Goal: Task Accomplishment & Management: Manage account settings

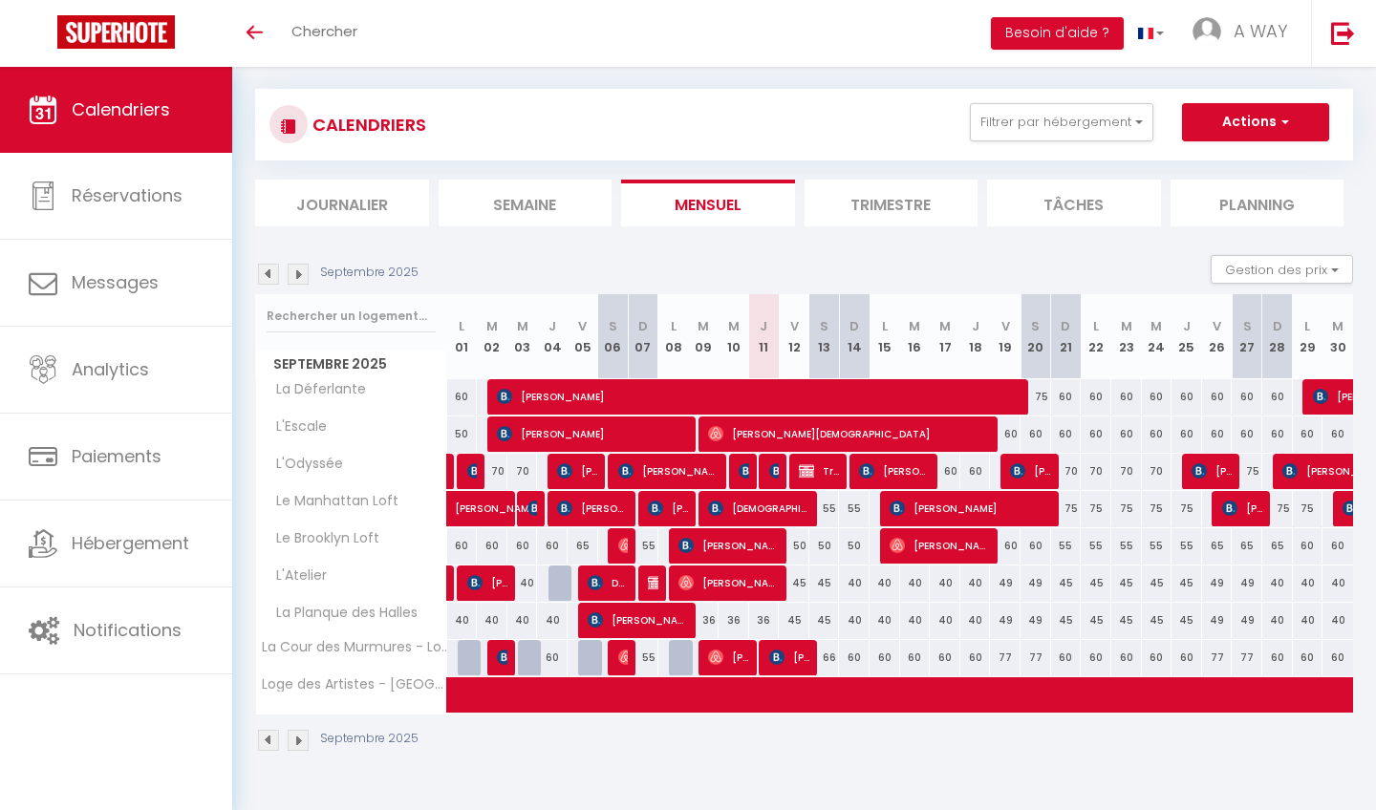
scroll to position [33, 0]
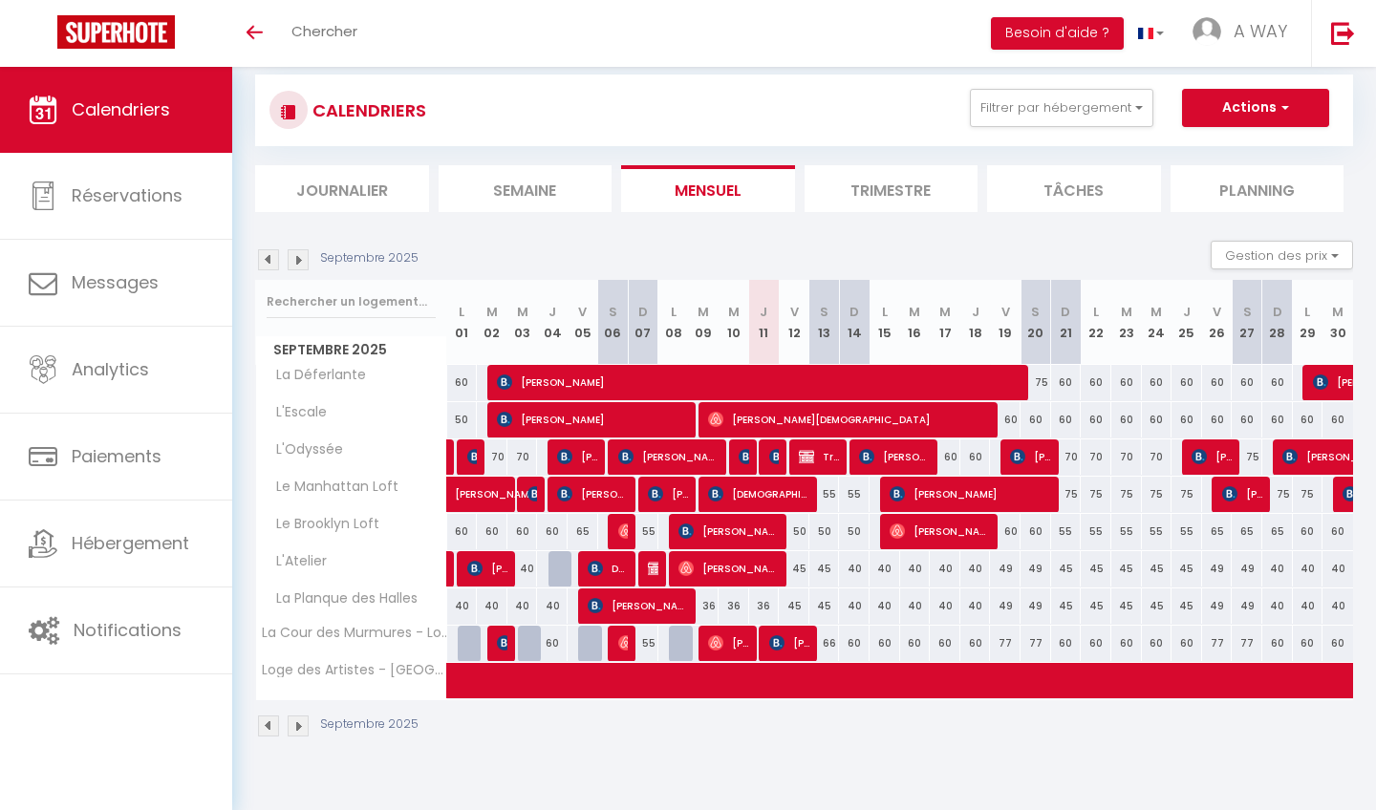
click at [1234, 121] on button "Actions" at bounding box center [1255, 108] width 147 height 38
click at [1084, 96] on button "Filtrer par hébergement" at bounding box center [1061, 108] width 183 height 38
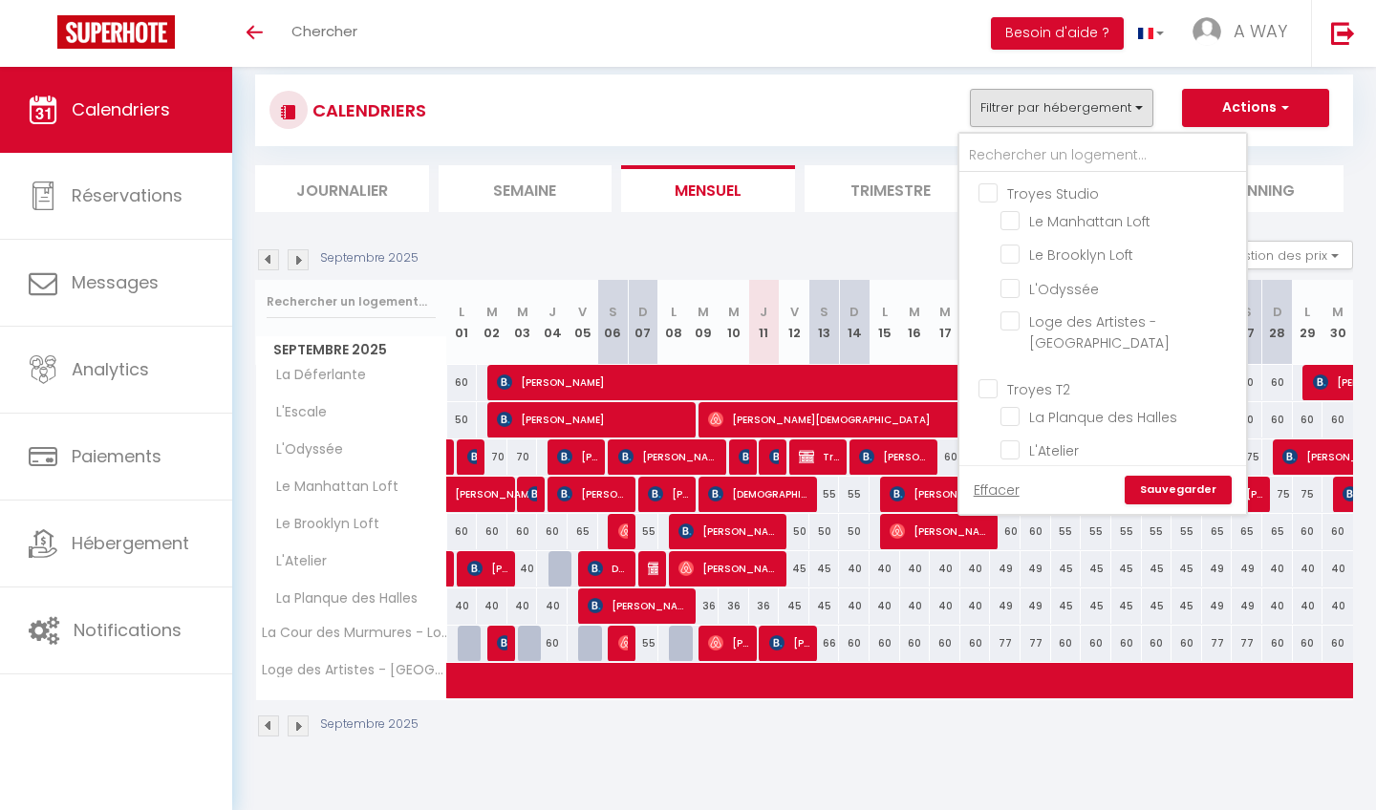
click at [1047, 197] on input "Troyes Studio" at bounding box center [1121, 192] width 287 height 19
checkbox input "true"
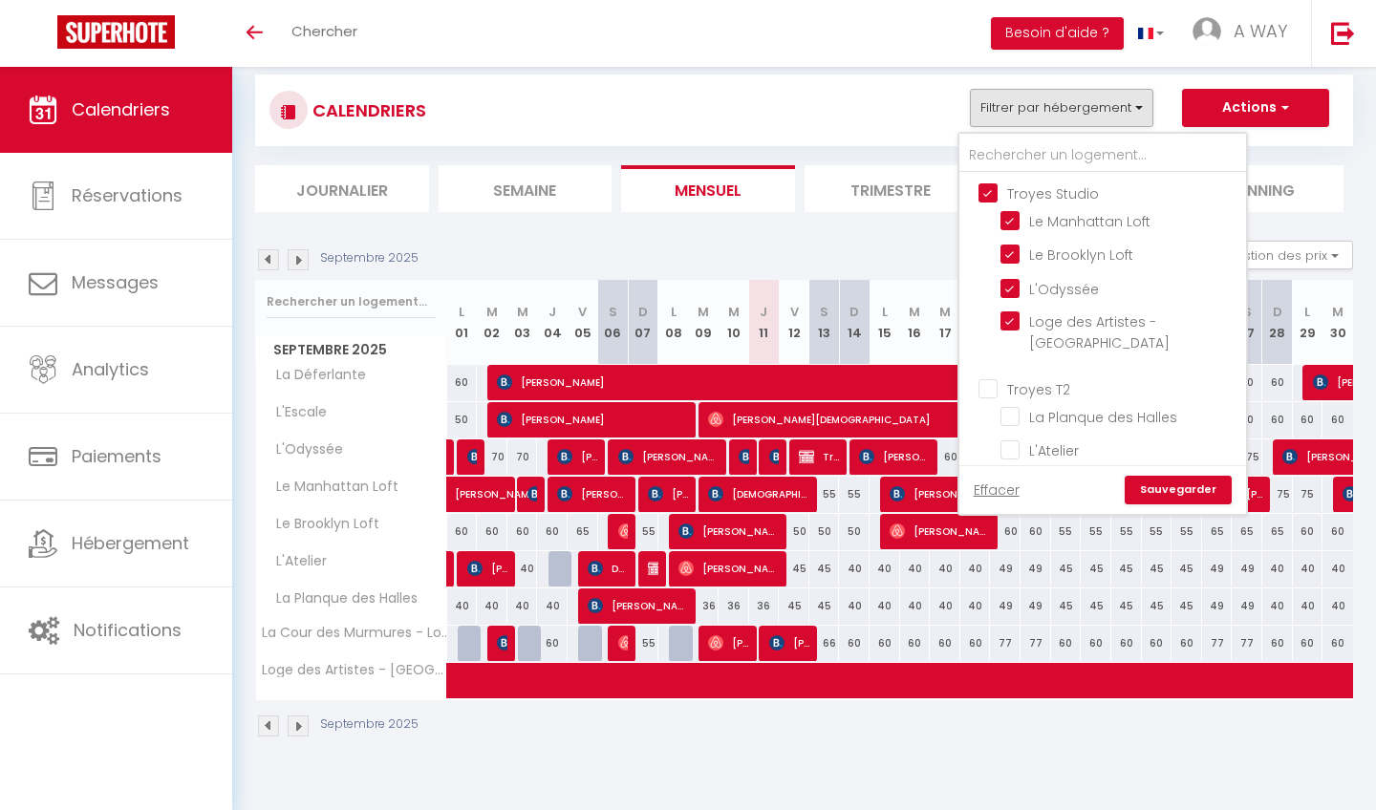
checkbox input "true"
checkbox input "false"
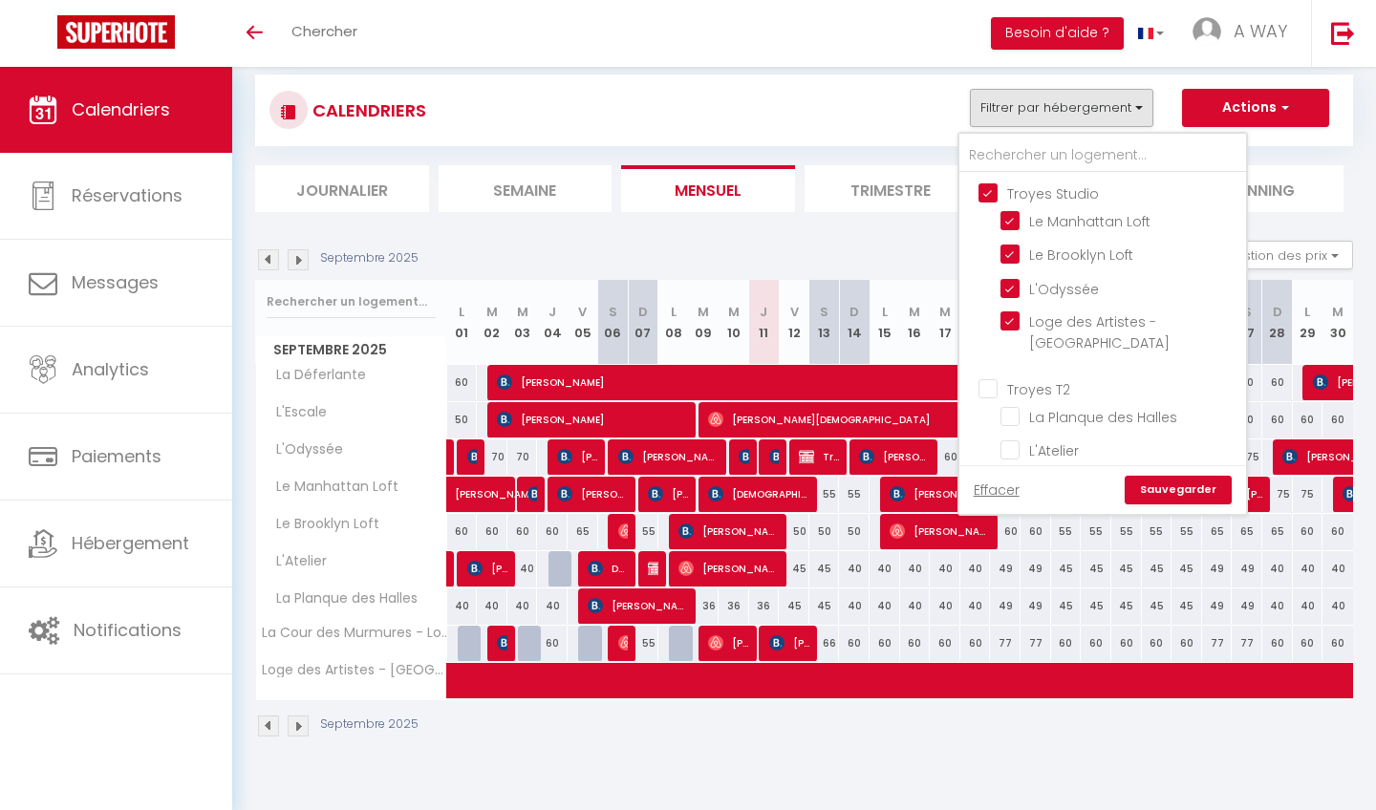
checkbox input "false"
click at [1158, 487] on link "Sauvegarder" at bounding box center [1178, 490] width 107 height 29
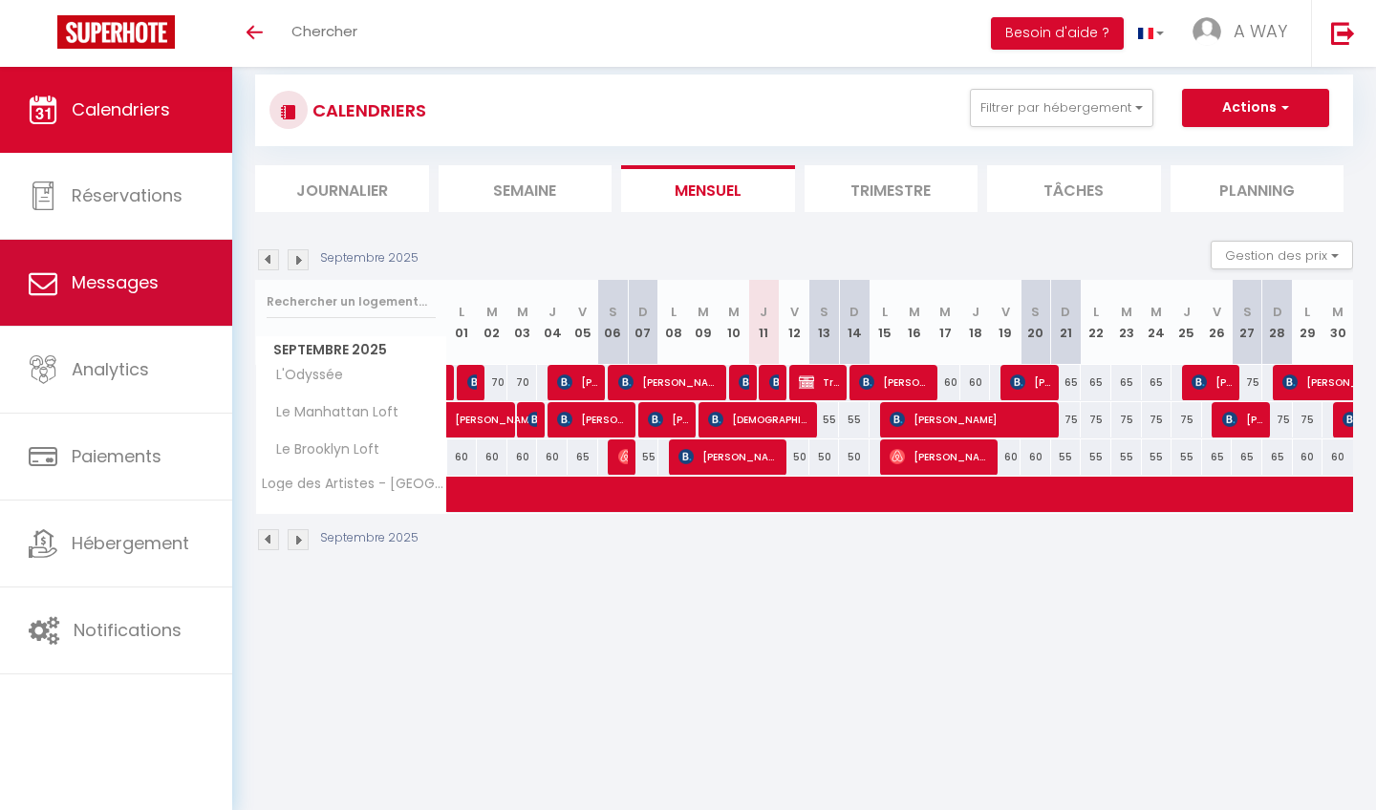
click at [827, 383] on span "Travaux PLAN TRAVAIL MAXIME" at bounding box center [819, 382] width 41 height 36
select select "OK"
select select "KO"
select select "0"
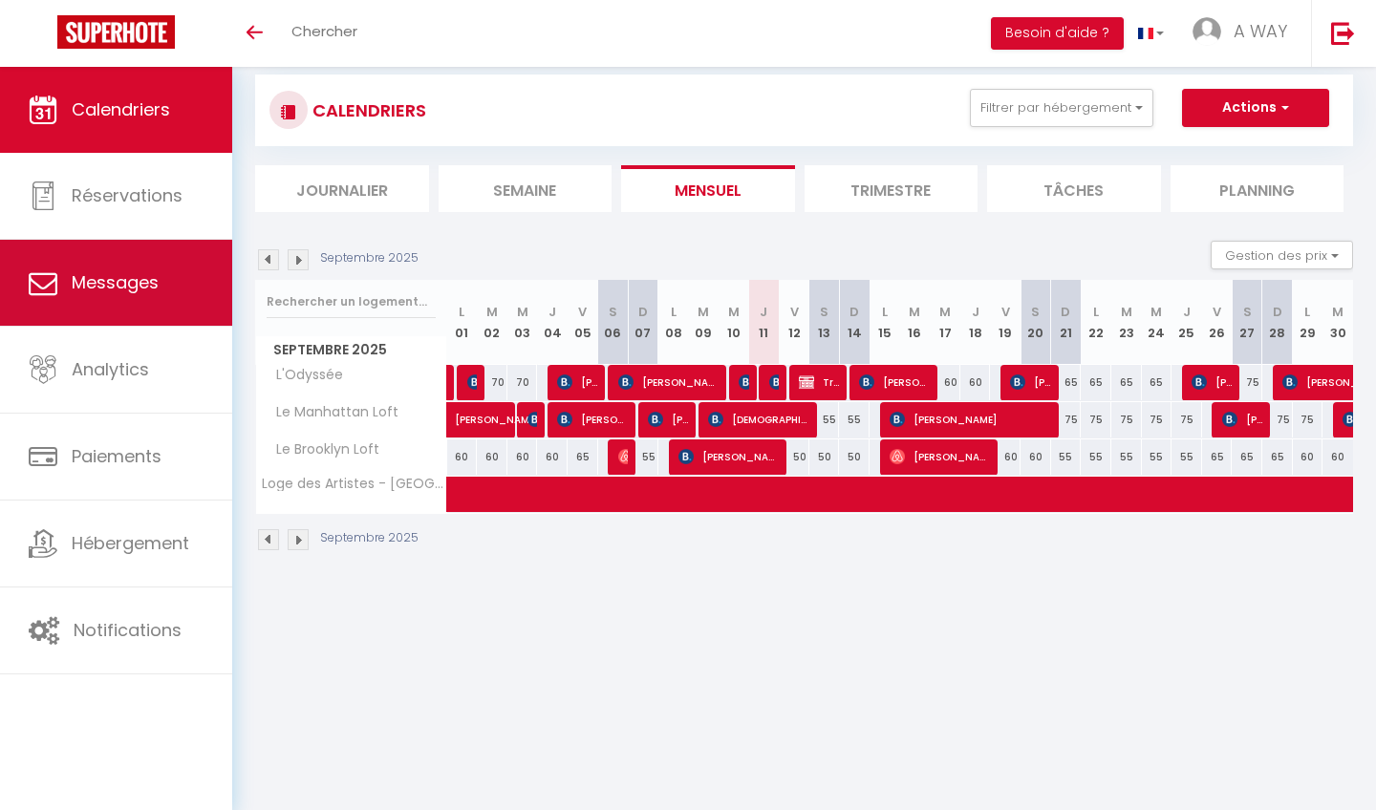
select select "1"
select select
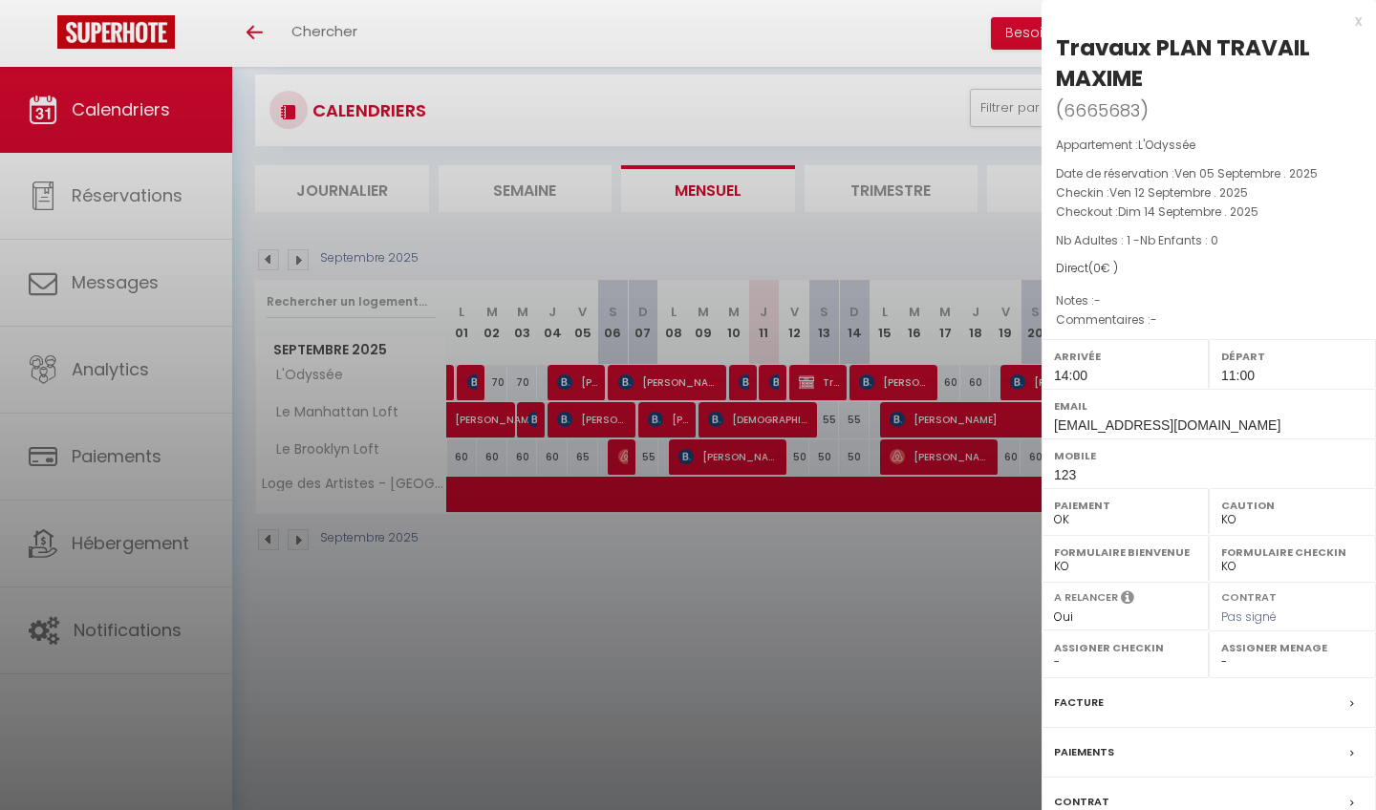
click at [515, 755] on div at bounding box center [688, 405] width 1376 height 810
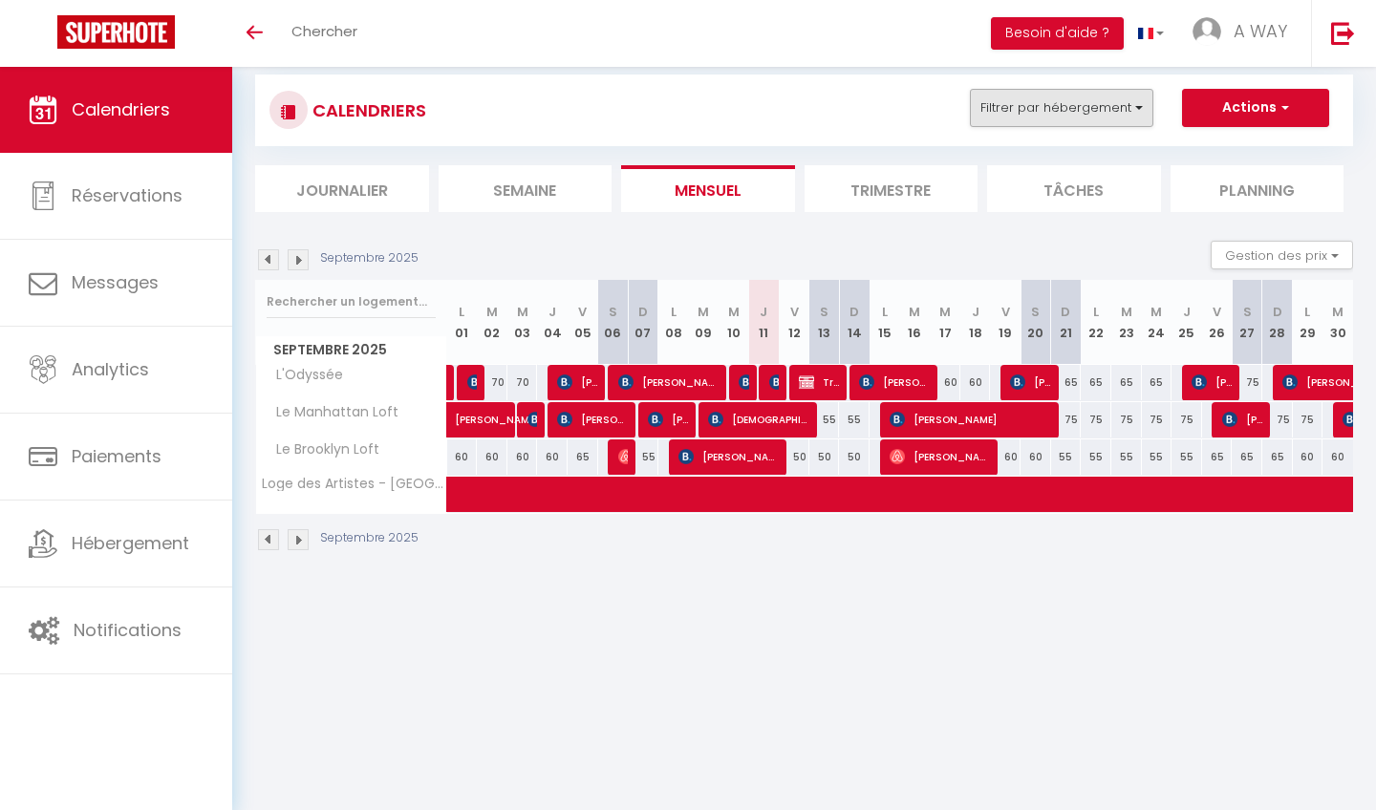
click at [1115, 110] on button "Filtrer par hébergement" at bounding box center [1061, 108] width 183 height 38
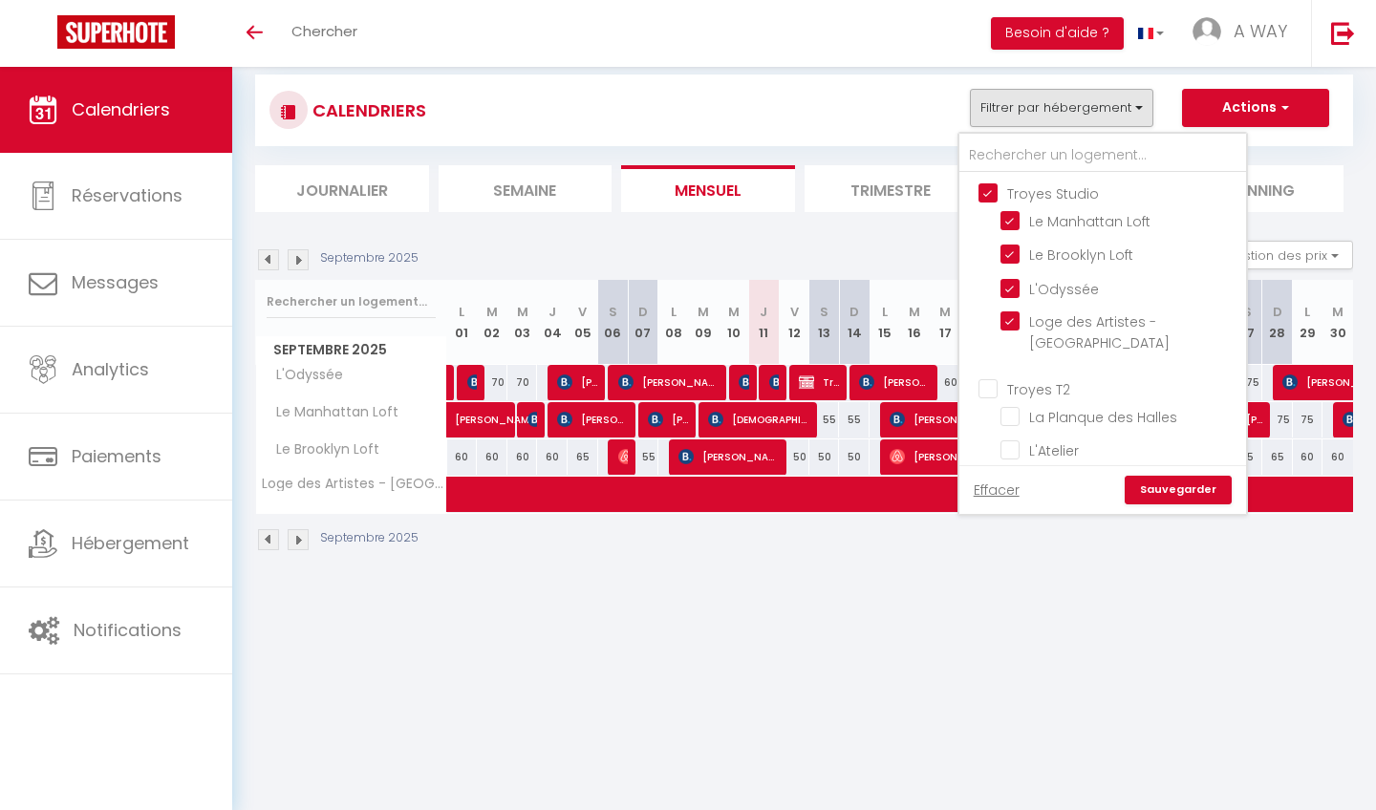
click at [1030, 188] on input "Troyes Studio" at bounding box center [1121, 192] width 287 height 19
checkbox input "false"
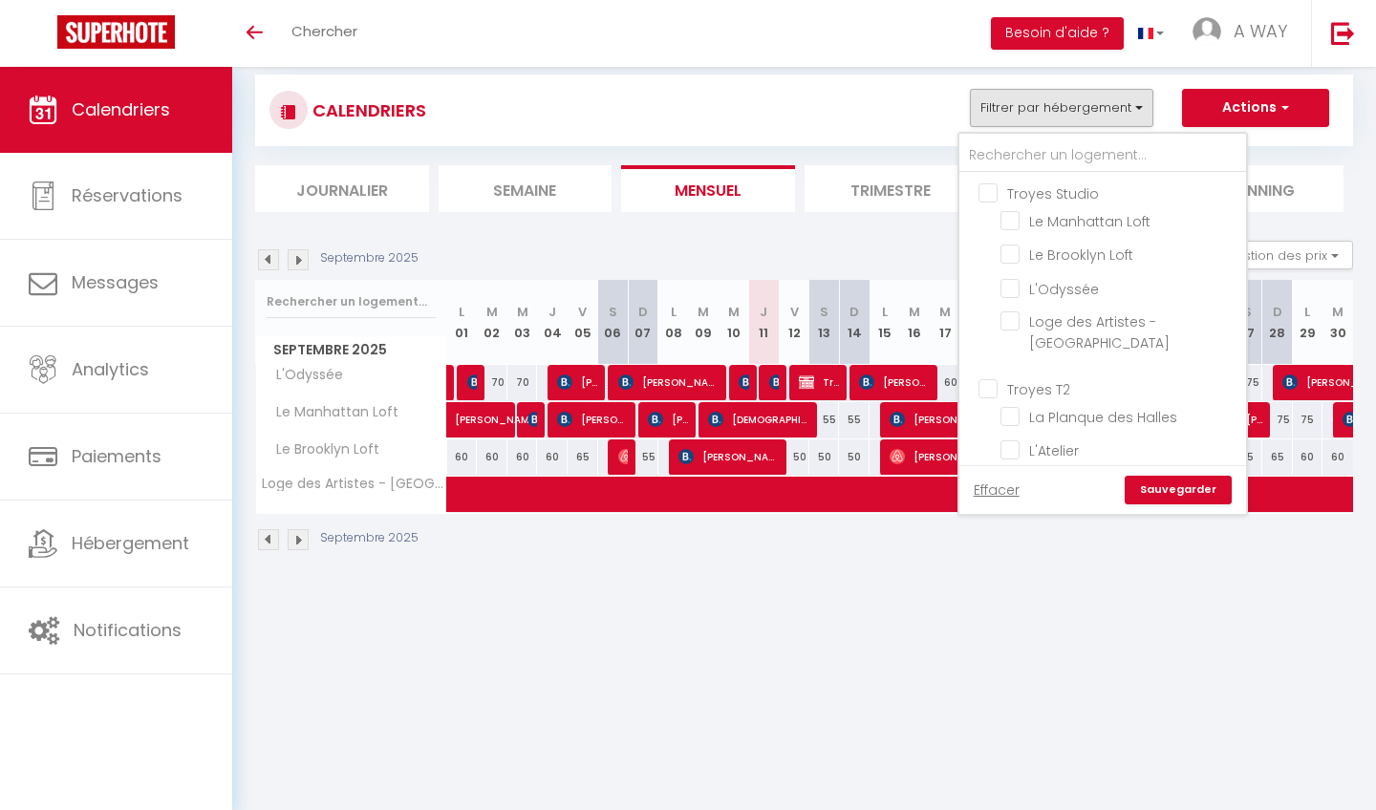
checkbox input "false"
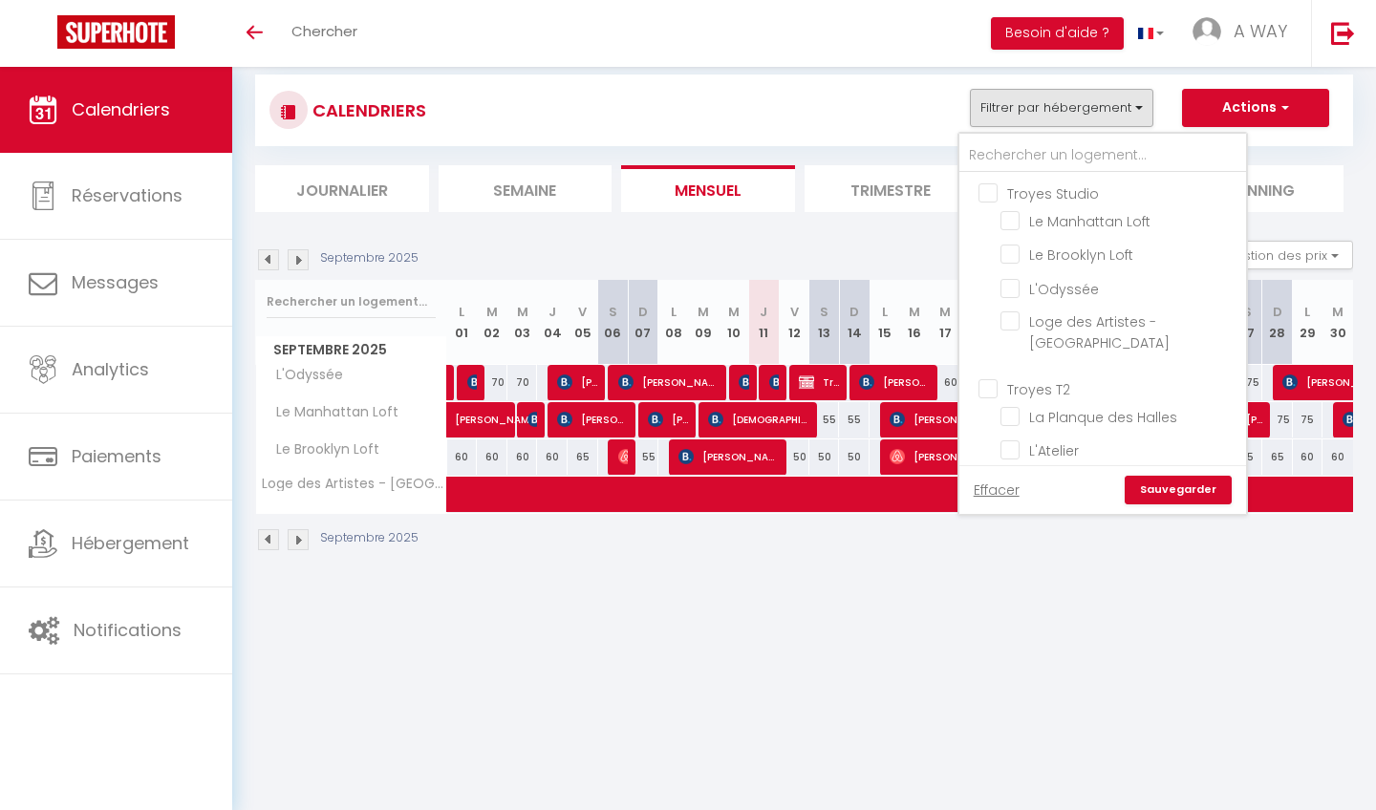
checkbox input "false"
click at [1035, 378] on input "Troyes T2" at bounding box center [1121, 387] width 287 height 19
checkbox input "true"
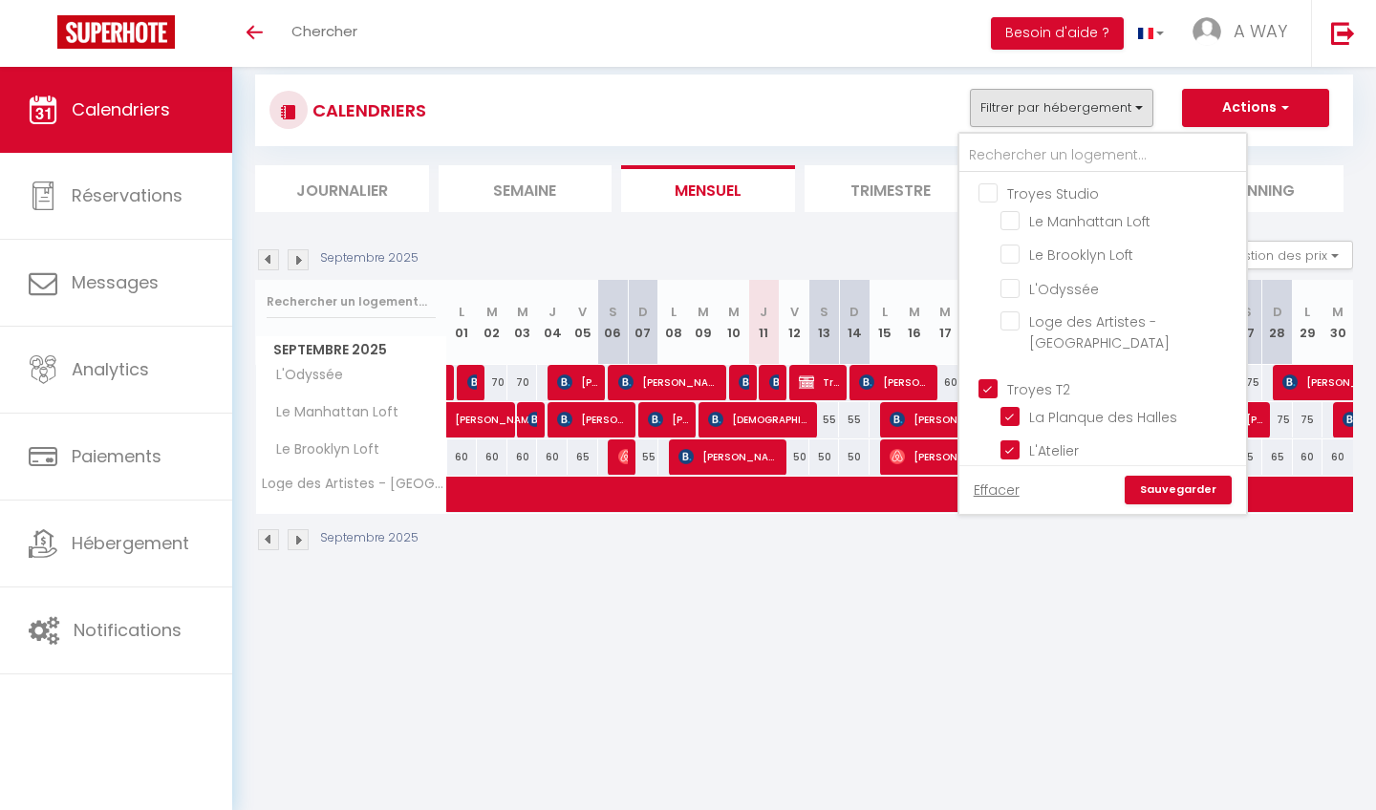
checkbox input "false"
click at [1178, 489] on link "Sauvegarder" at bounding box center [1178, 490] width 107 height 29
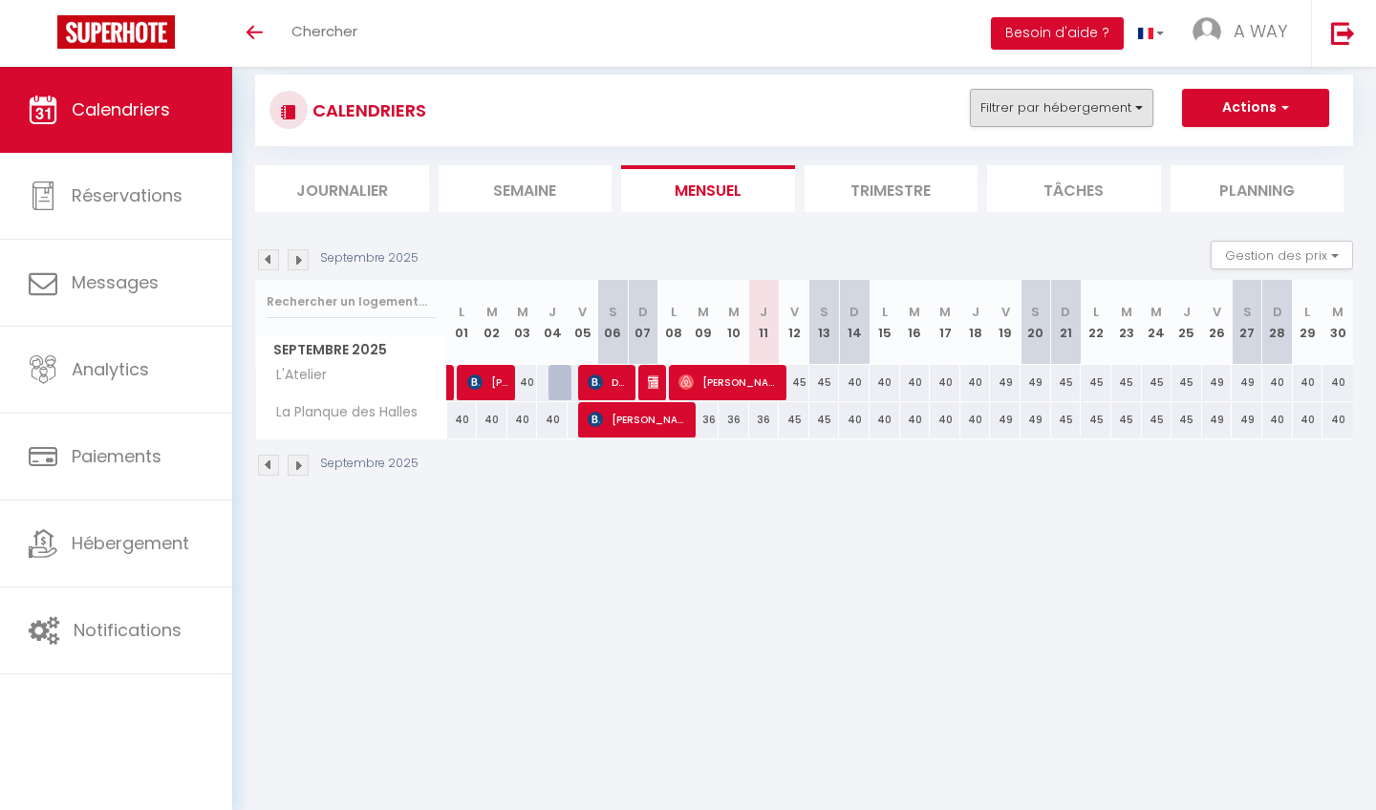
click at [1122, 89] on button "Filtrer par hébergement" at bounding box center [1061, 108] width 183 height 38
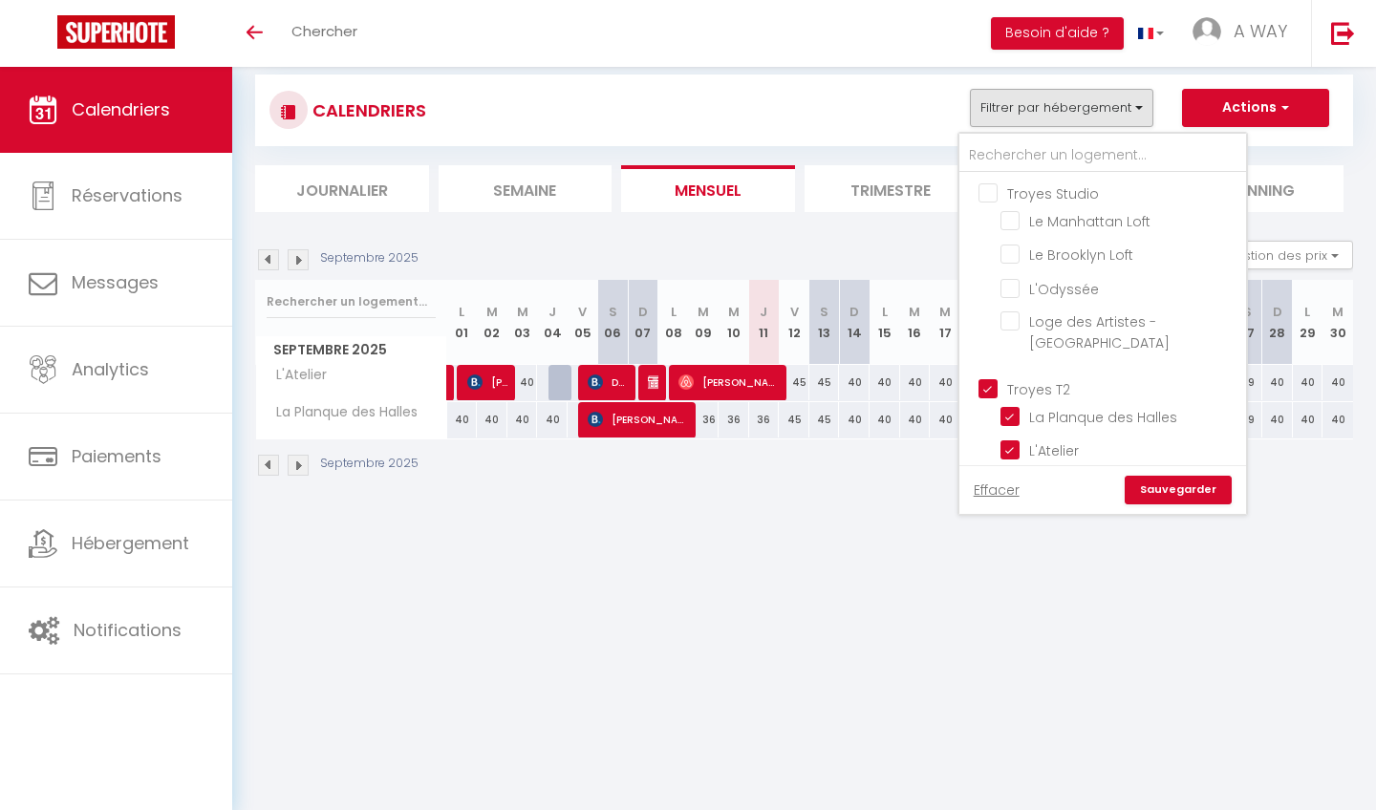
click at [1020, 378] on input "Troyes T2" at bounding box center [1121, 387] width 287 height 19
checkbox input "false"
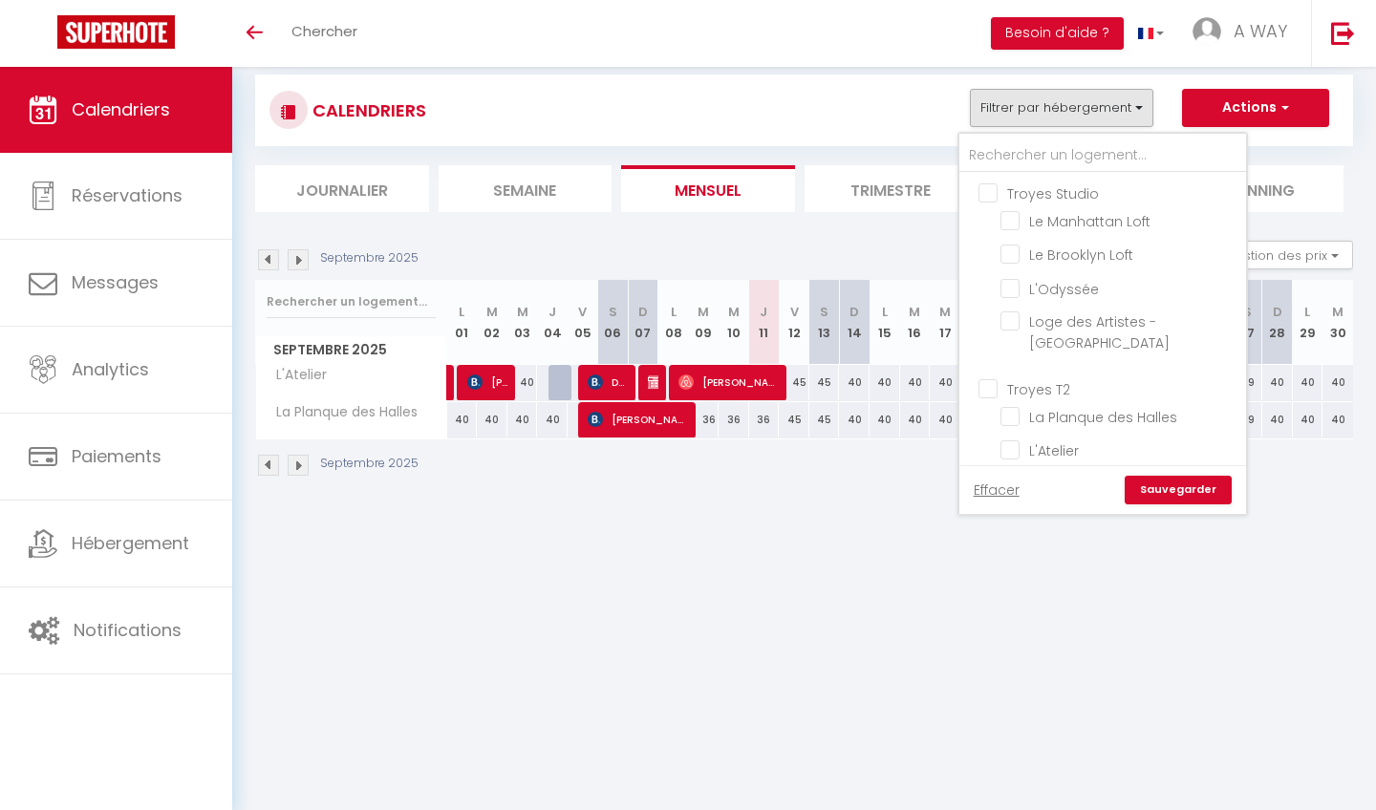
checkbox input "false"
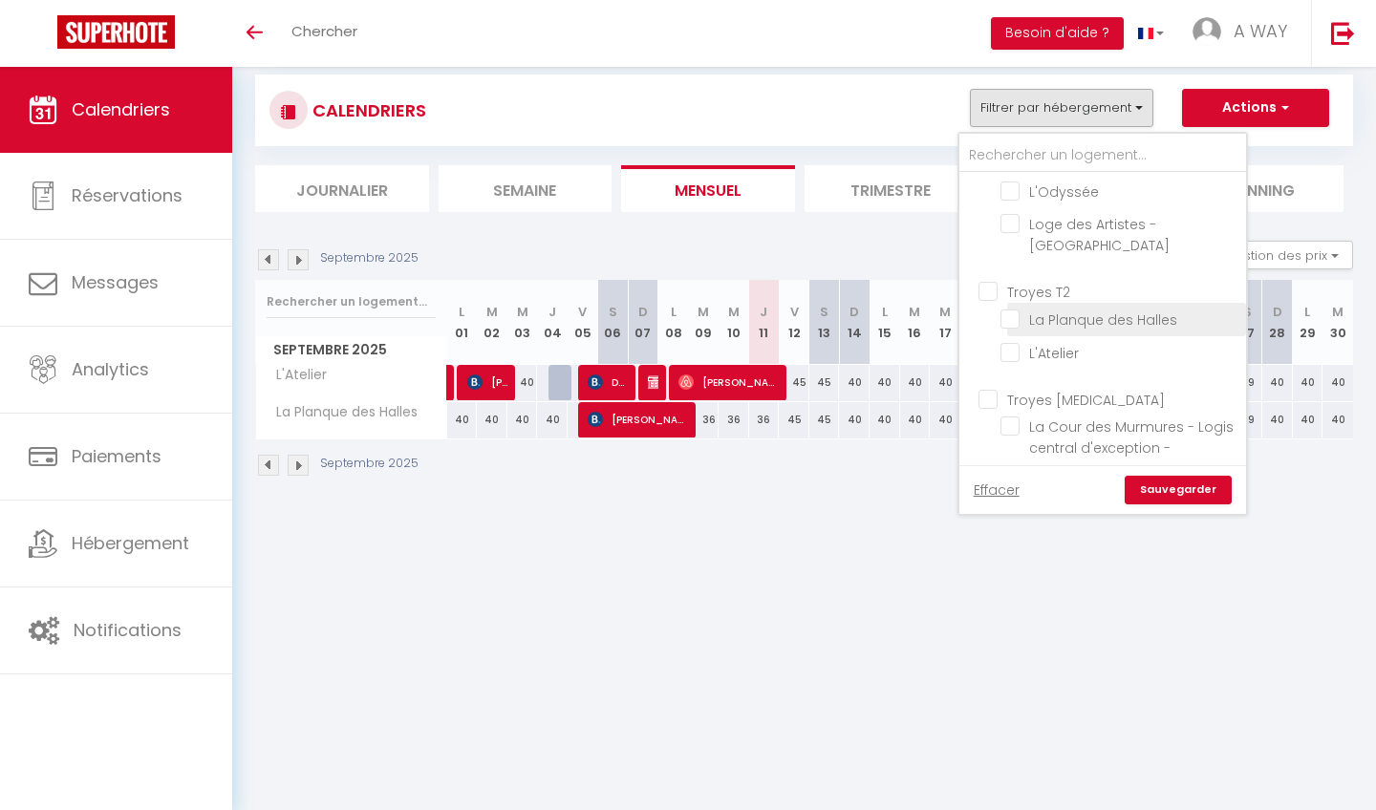
scroll to position [109, 0]
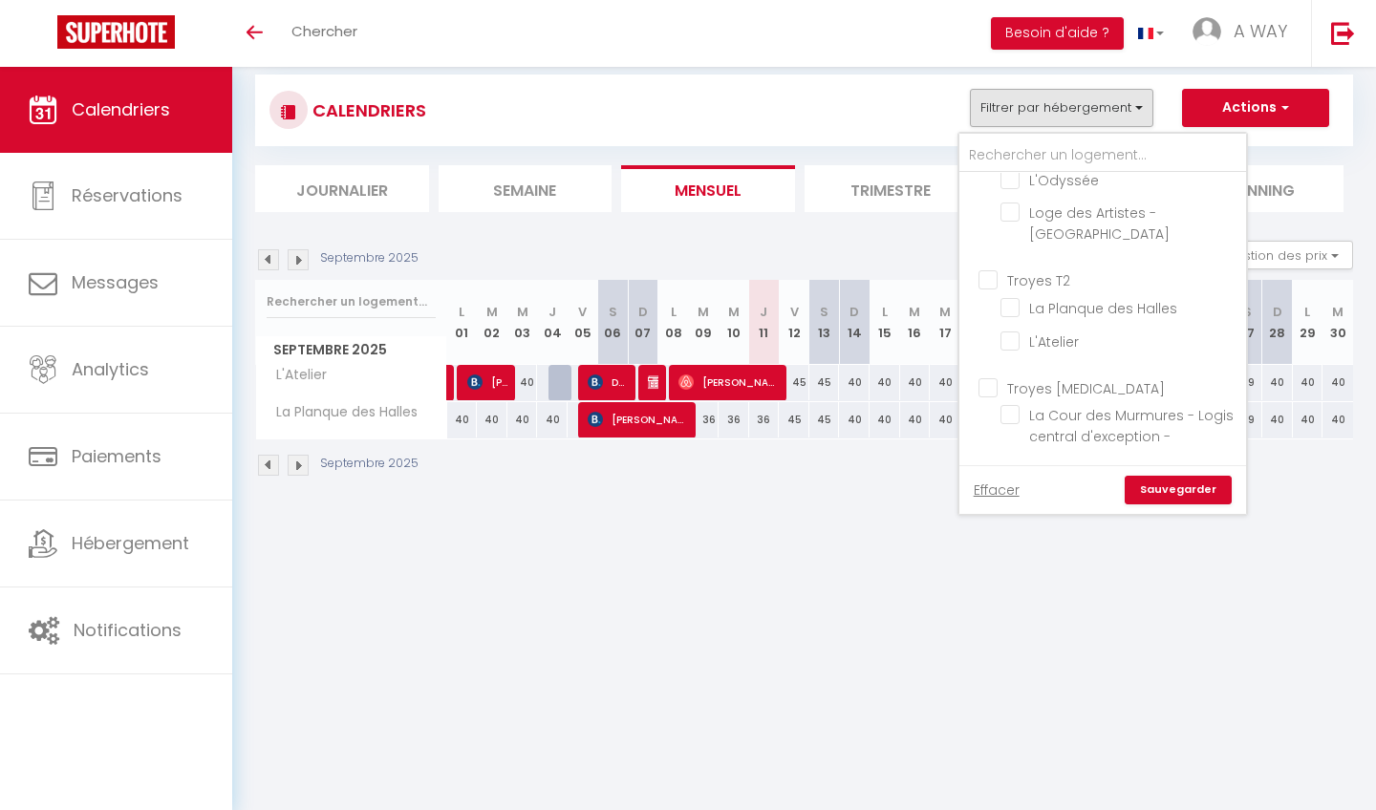
click at [1061, 377] on input "Troyes [MEDICAL_DATA]" at bounding box center [1121, 386] width 287 height 19
checkbox input "true"
checkbox input "false"
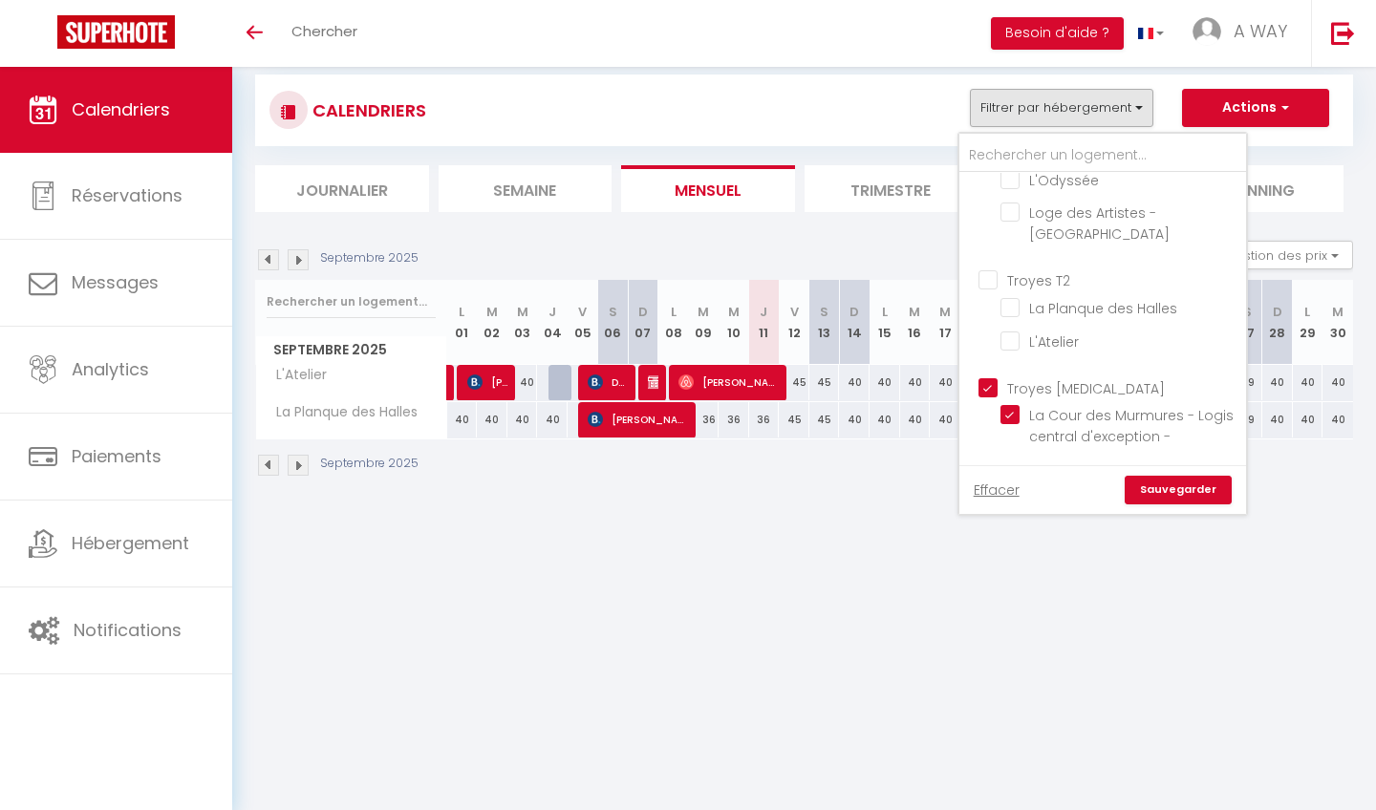
click at [1186, 491] on link "Sauvegarder" at bounding box center [1178, 490] width 107 height 29
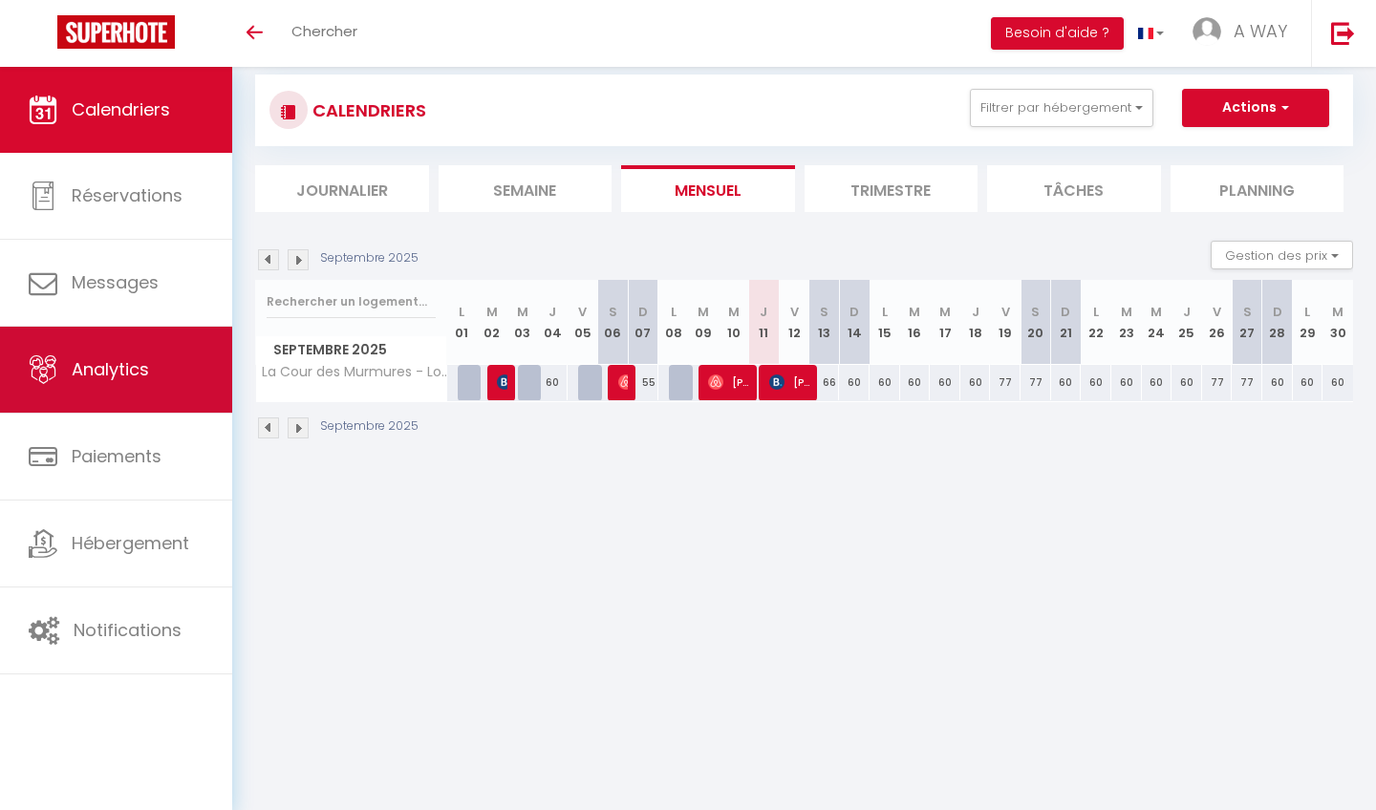
click at [1318, 257] on button "Gestion des prix" at bounding box center [1282, 255] width 142 height 29
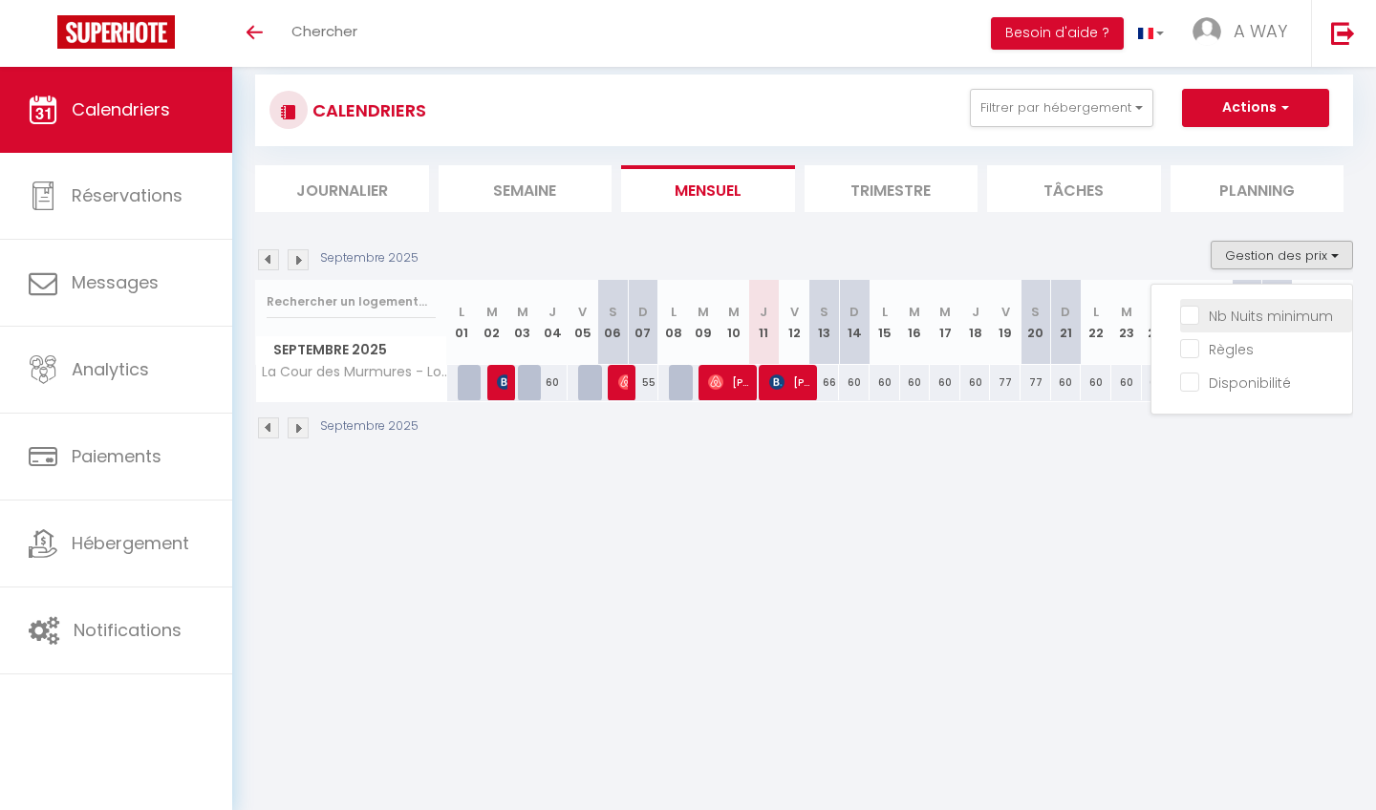
click at [1270, 311] on input "Nb Nuits minimum" at bounding box center [1266, 314] width 172 height 19
checkbox input "true"
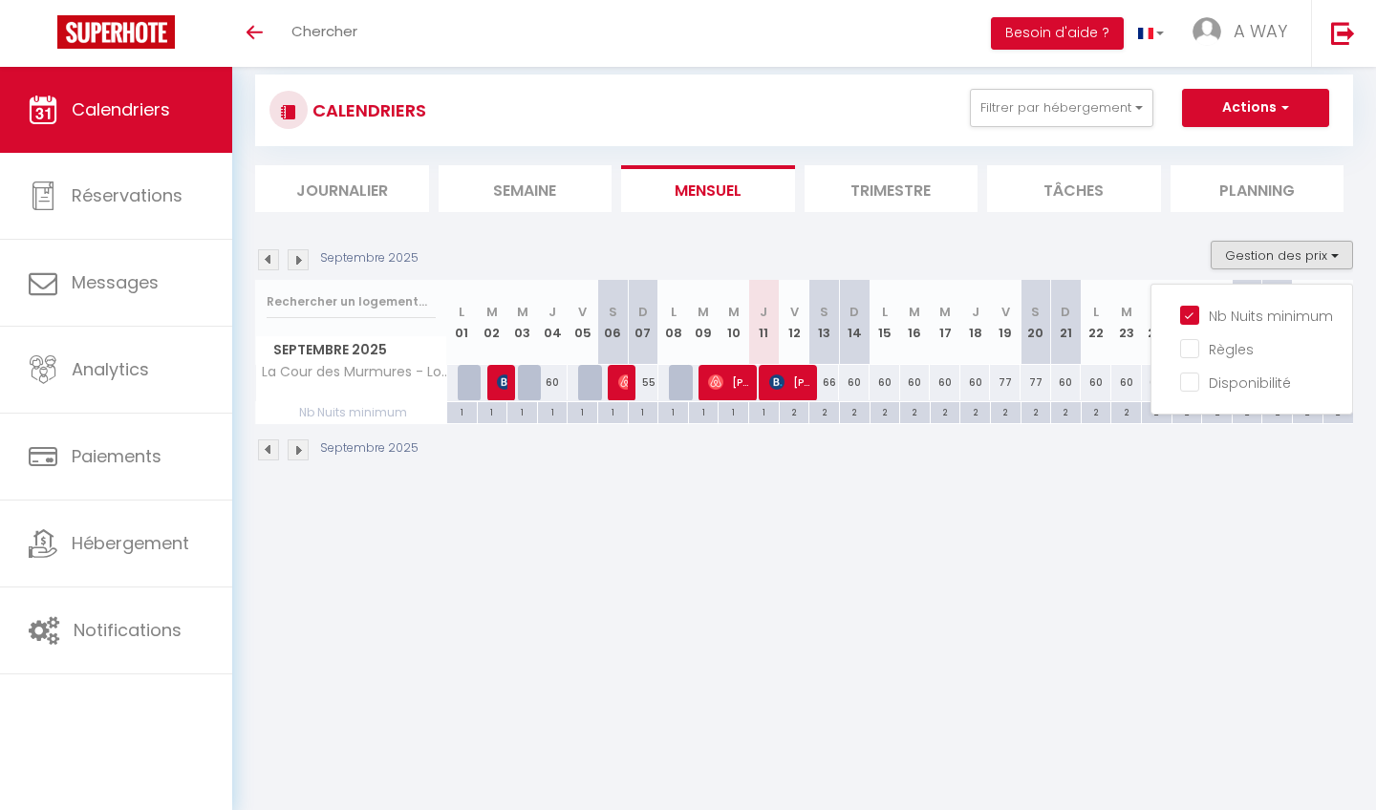
click at [1043, 443] on div "Septembre 2025" at bounding box center [804, 452] width 1098 height 56
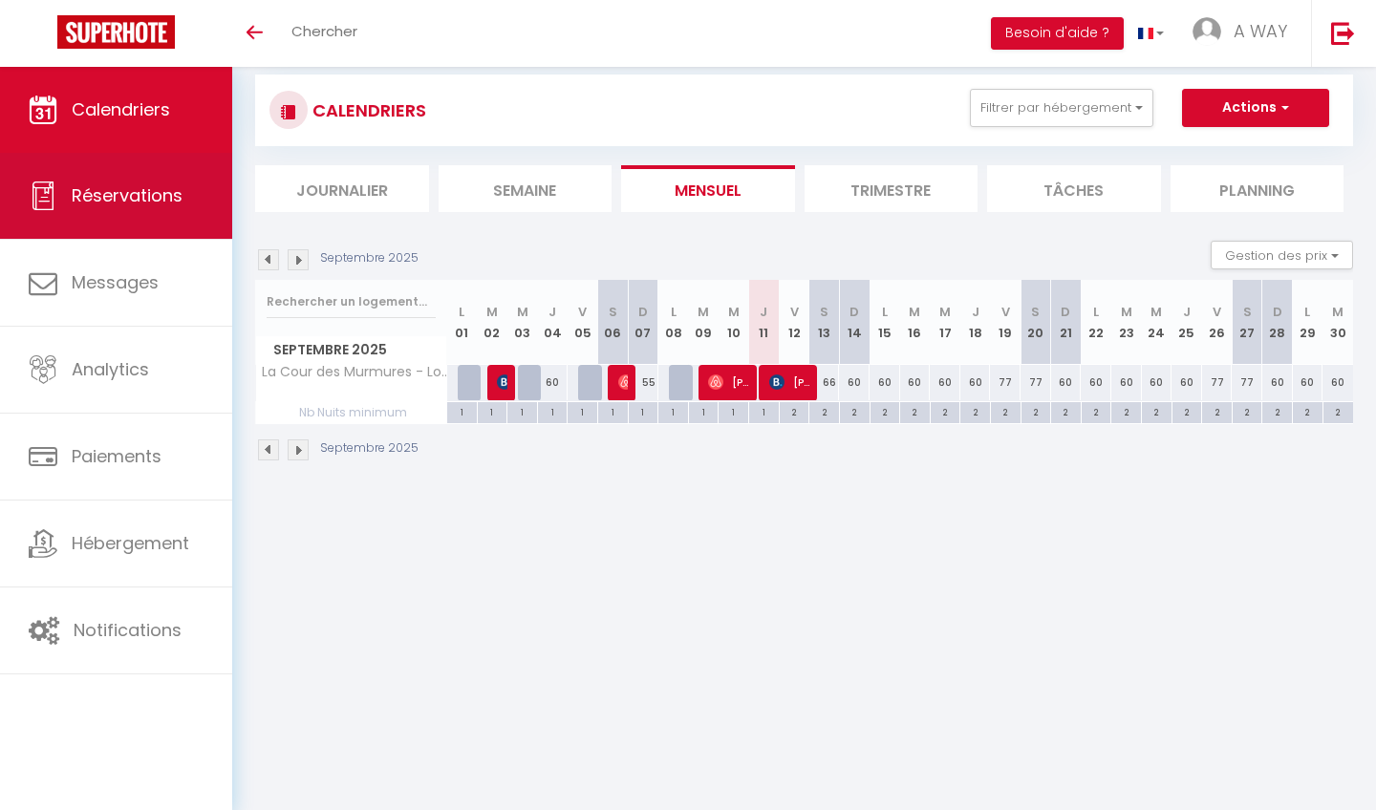
click at [892, 188] on li "Trimestre" at bounding box center [892, 188] width 174 height 47
select select "KO"
select select "0"
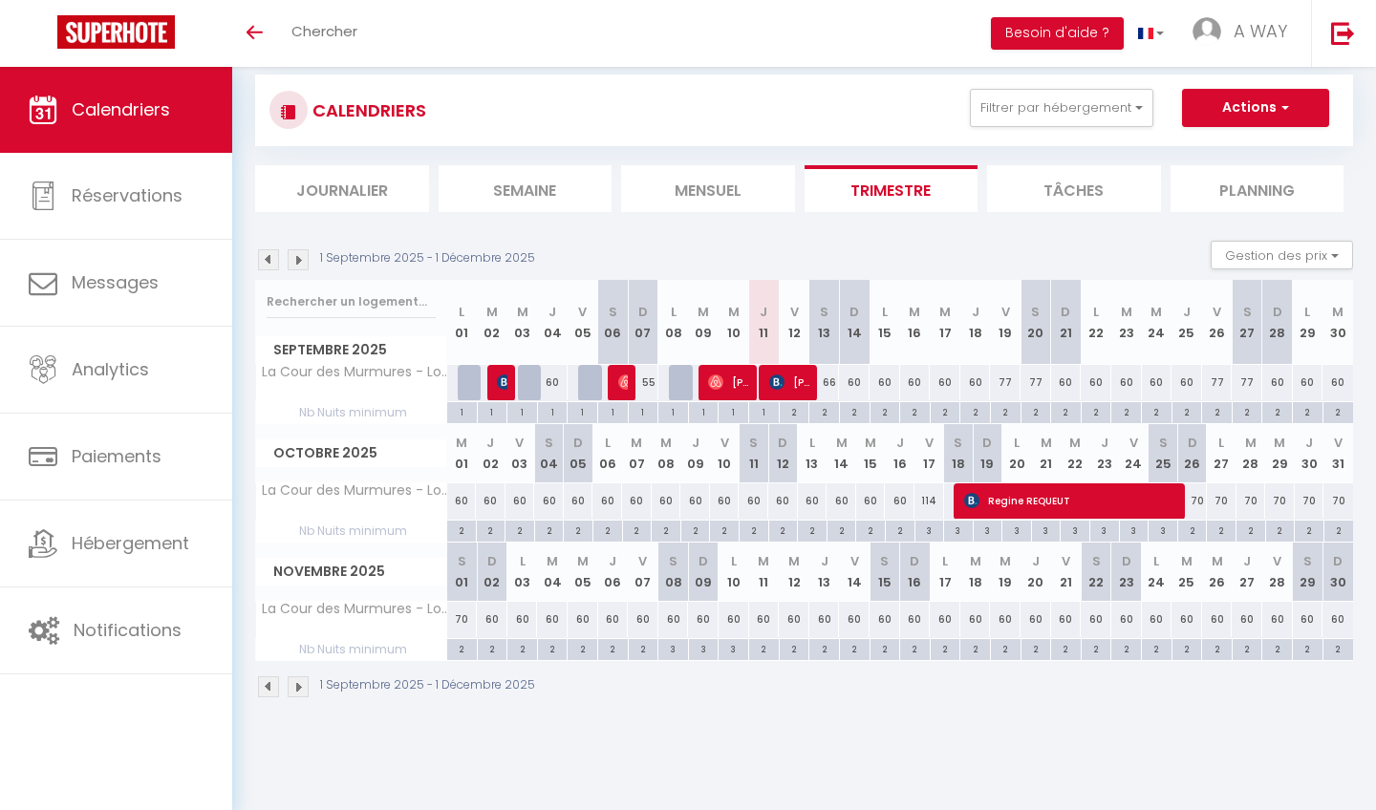
click at [1006, 487] on span "Regine REQUEUT" at bounding box center [1076, 501] width 225 height 36
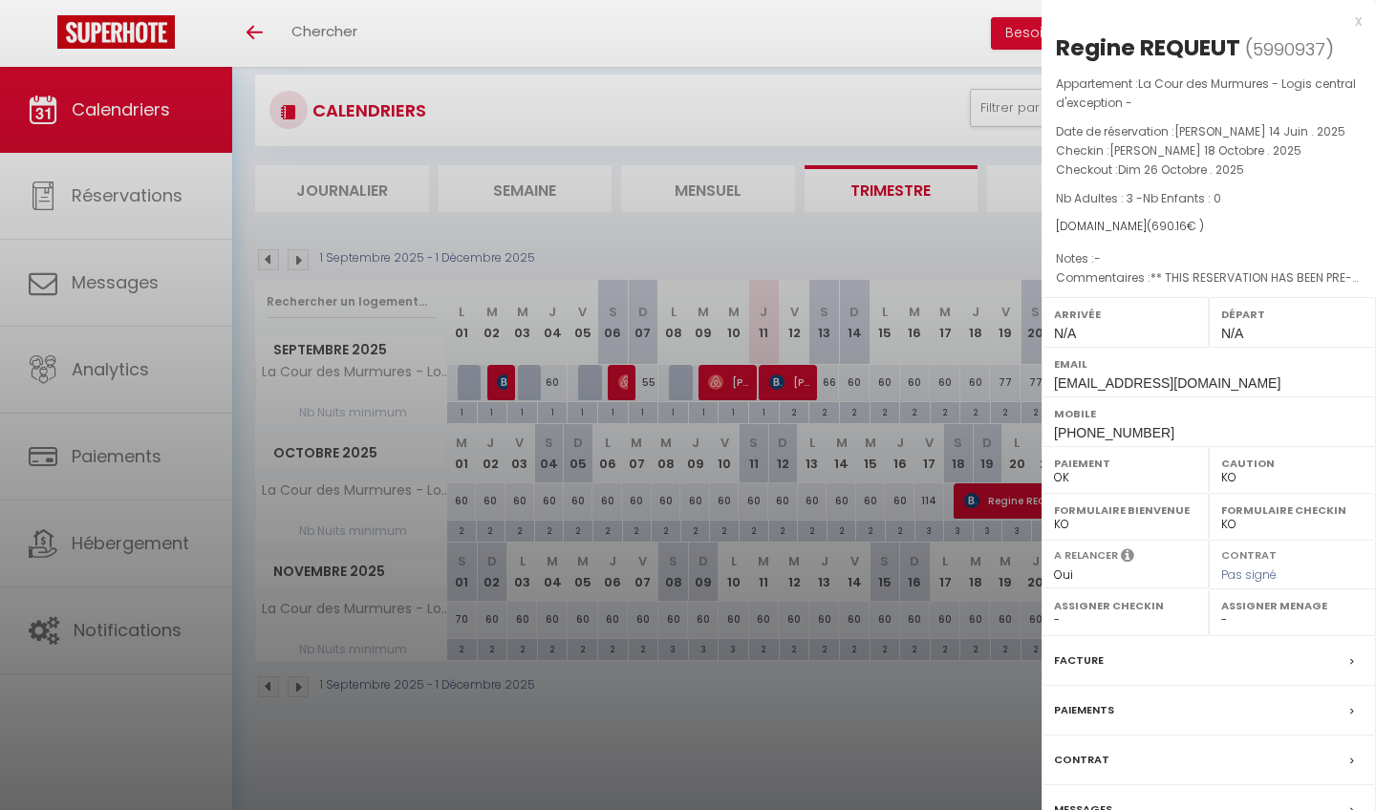
click at [1360, 21] on div "x" at bounding box center [1201, 21] width 320 height 23
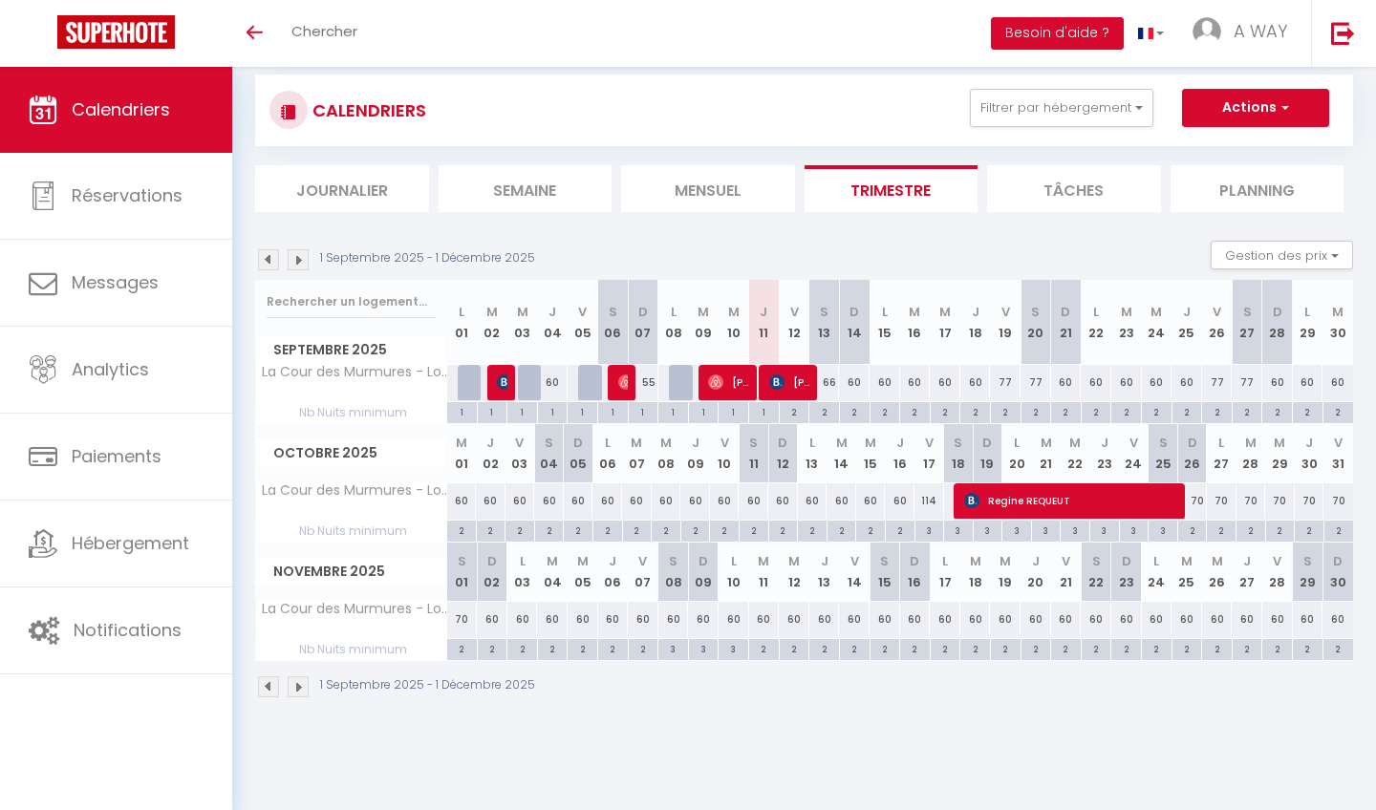
click at [911, 192] on li "Trimestre" at bounding box center [892, 188] width 174 height 47
click at [718, 181] on li "Mensuel" at bounding box center [708, 188] width 174 height 47
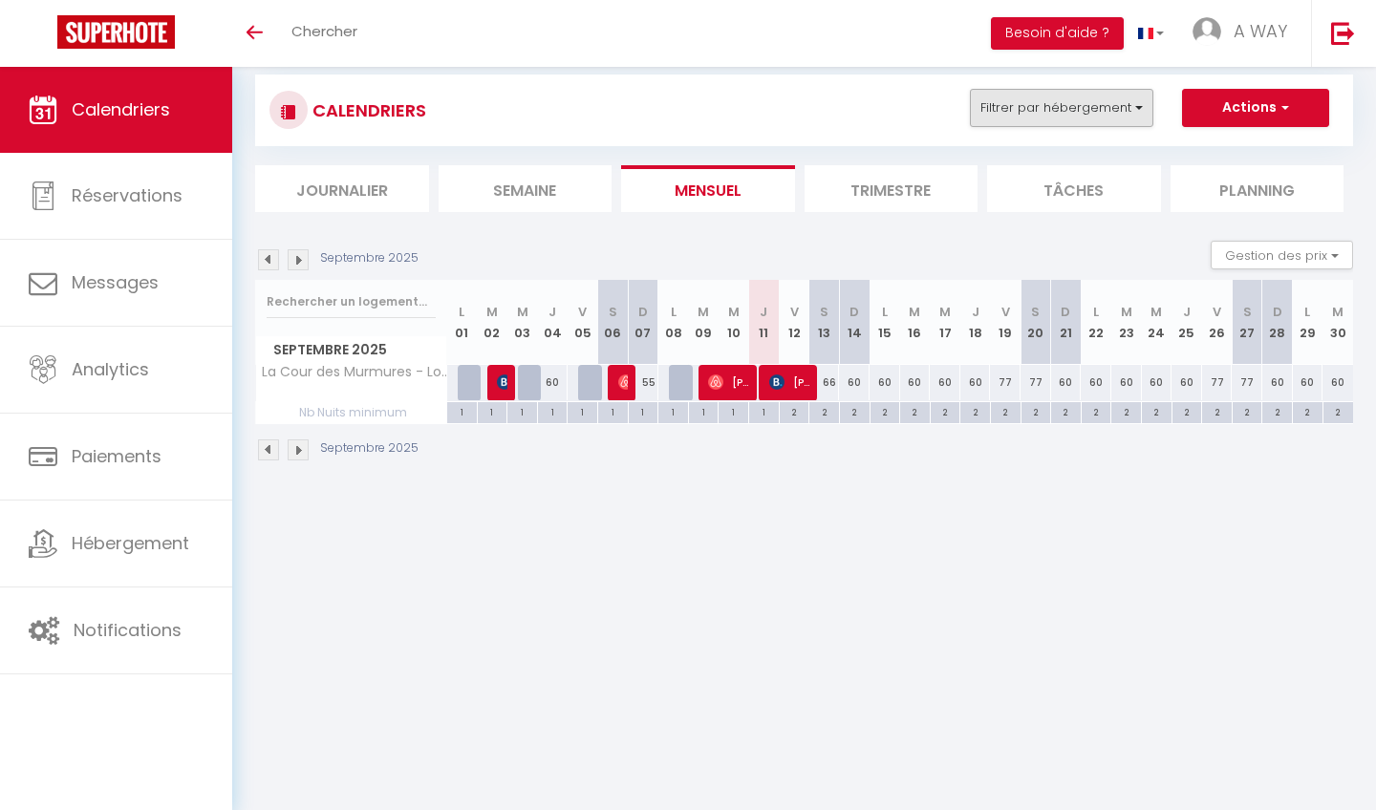
click at [1030, 111] on button "Filtrer par hébergement" at bounding box center [1061, 108] width 183 height 38
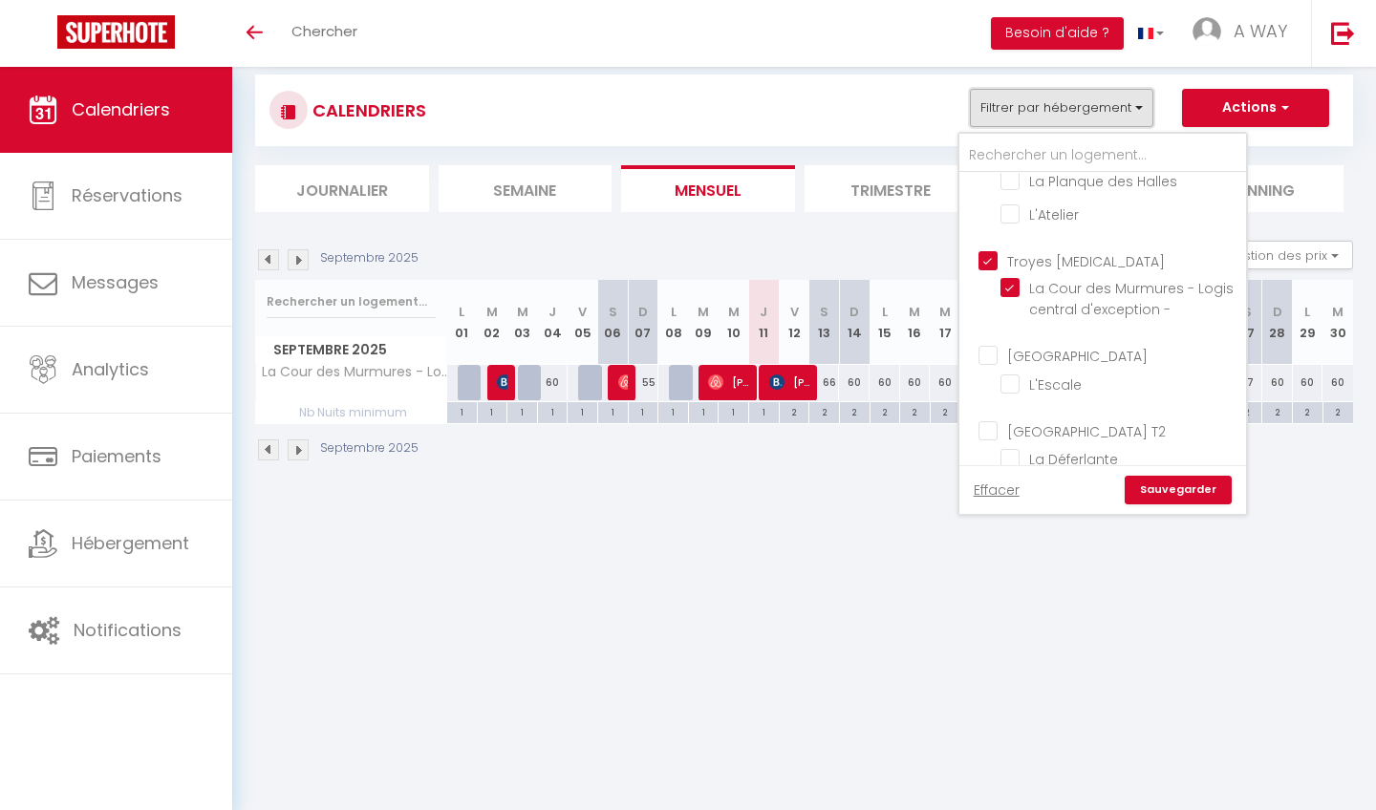
scroll to position [235, 0]
click at [986, 251] on input "Troyes [MEDICAL_DATA]" at bounding box center [1121, 260] width 287 height 19
checkbox input "false"
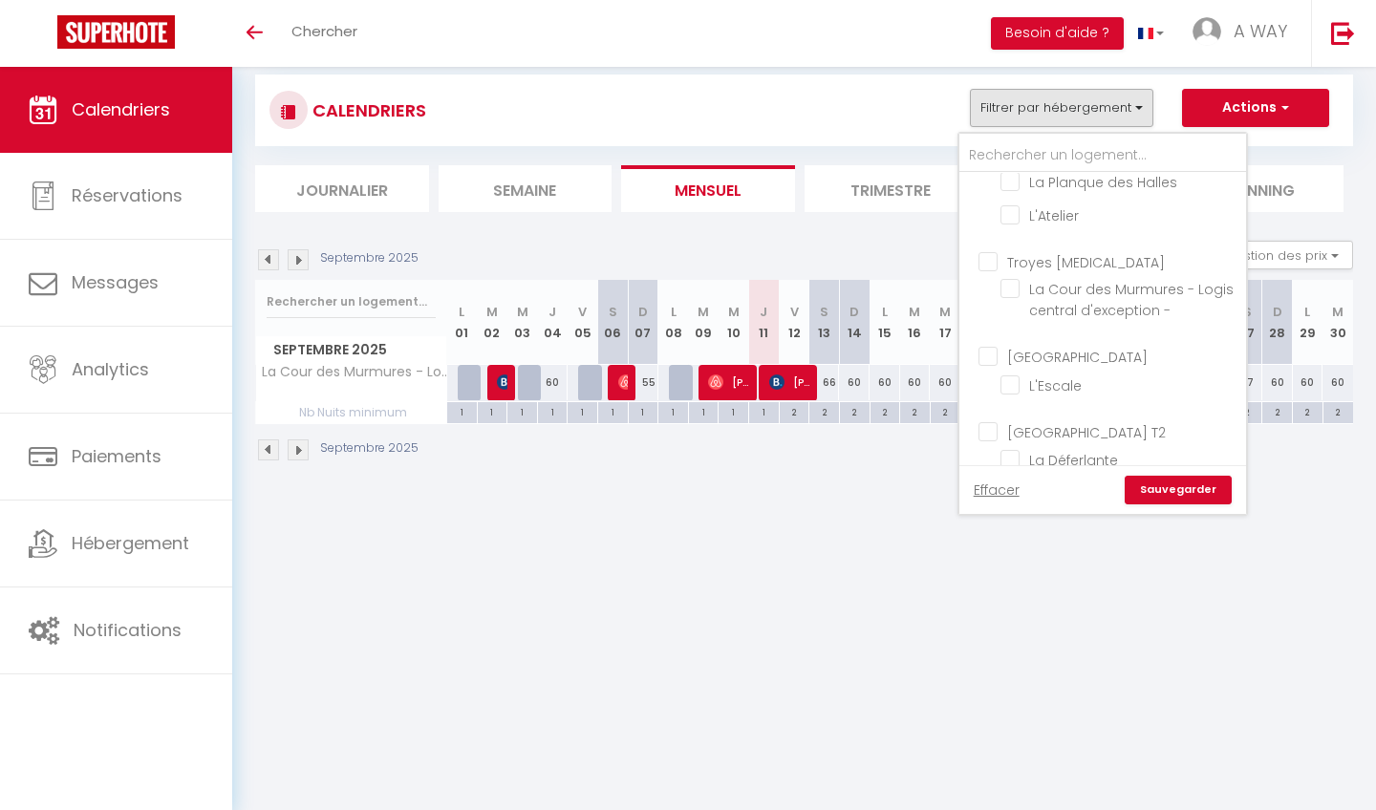
checkbox input "false"
click at [984, 346] on input "[GEOGRAPHIC_DATA]" at bounding box center [1121, 355] width 287 height 19
checkbox input "true"
checkbox input "false"
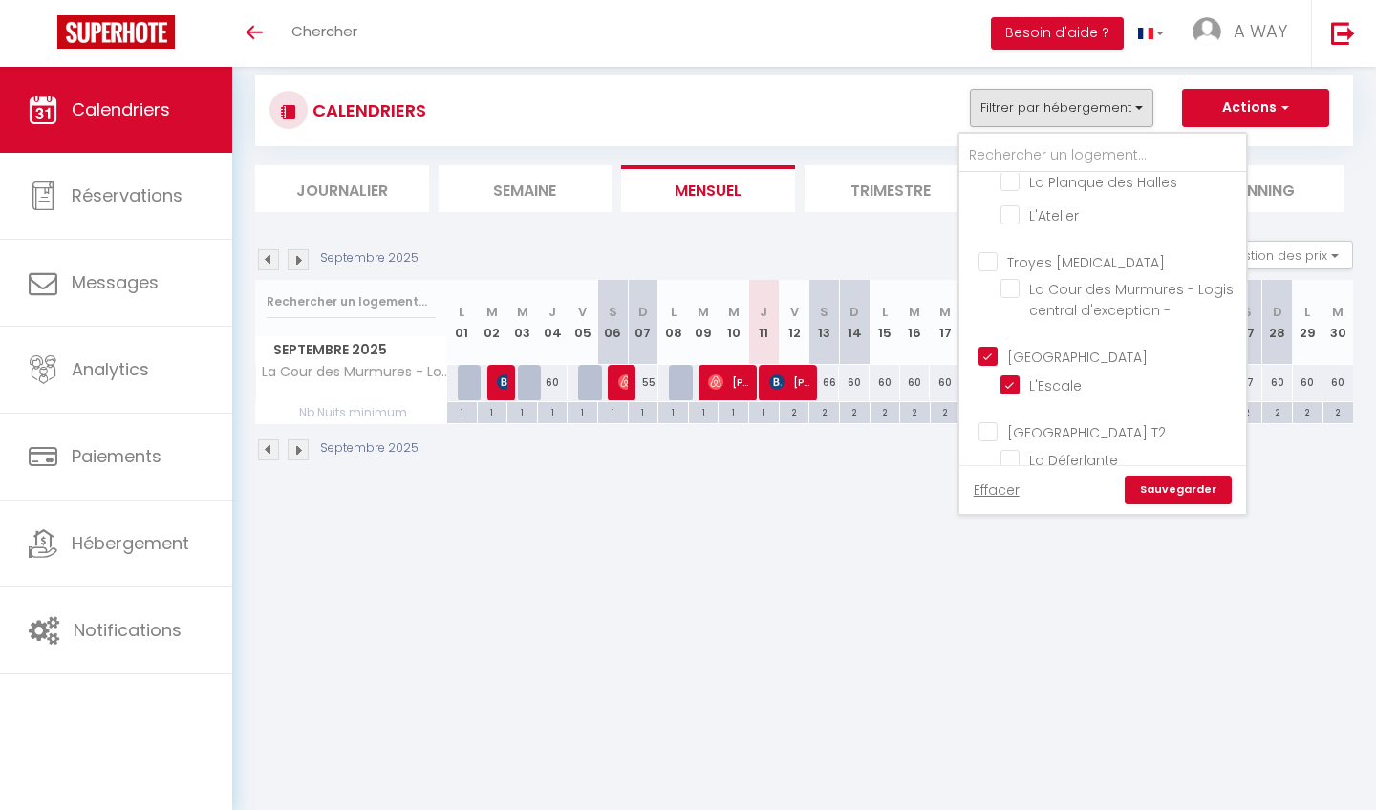
click at [1175, 493] on link "Sauvegarder" at bounding box center [1178, 490] width 107 height 29
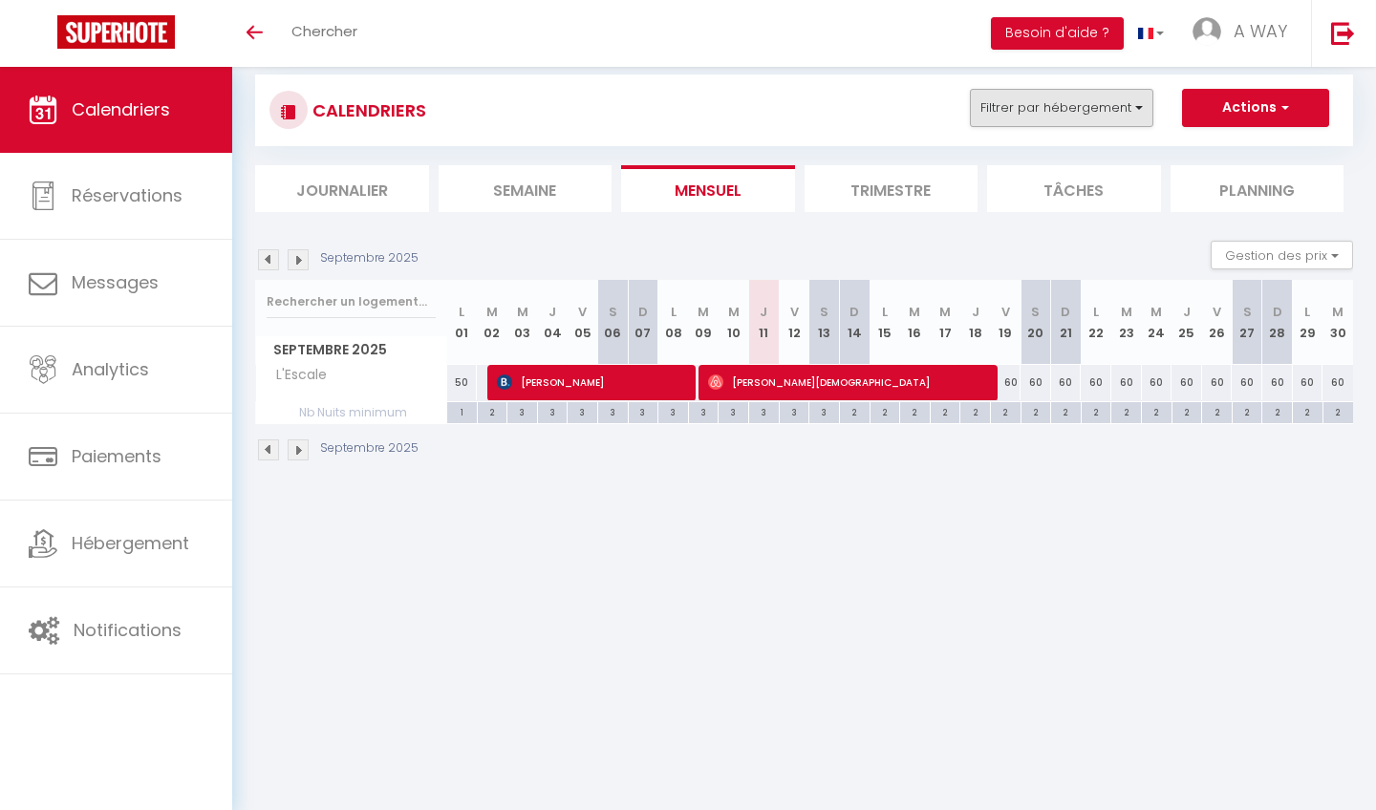
click at [1129, 117] on button "Filtrer par hébergement" at bounding box center [1061, 108] width 183 height 38
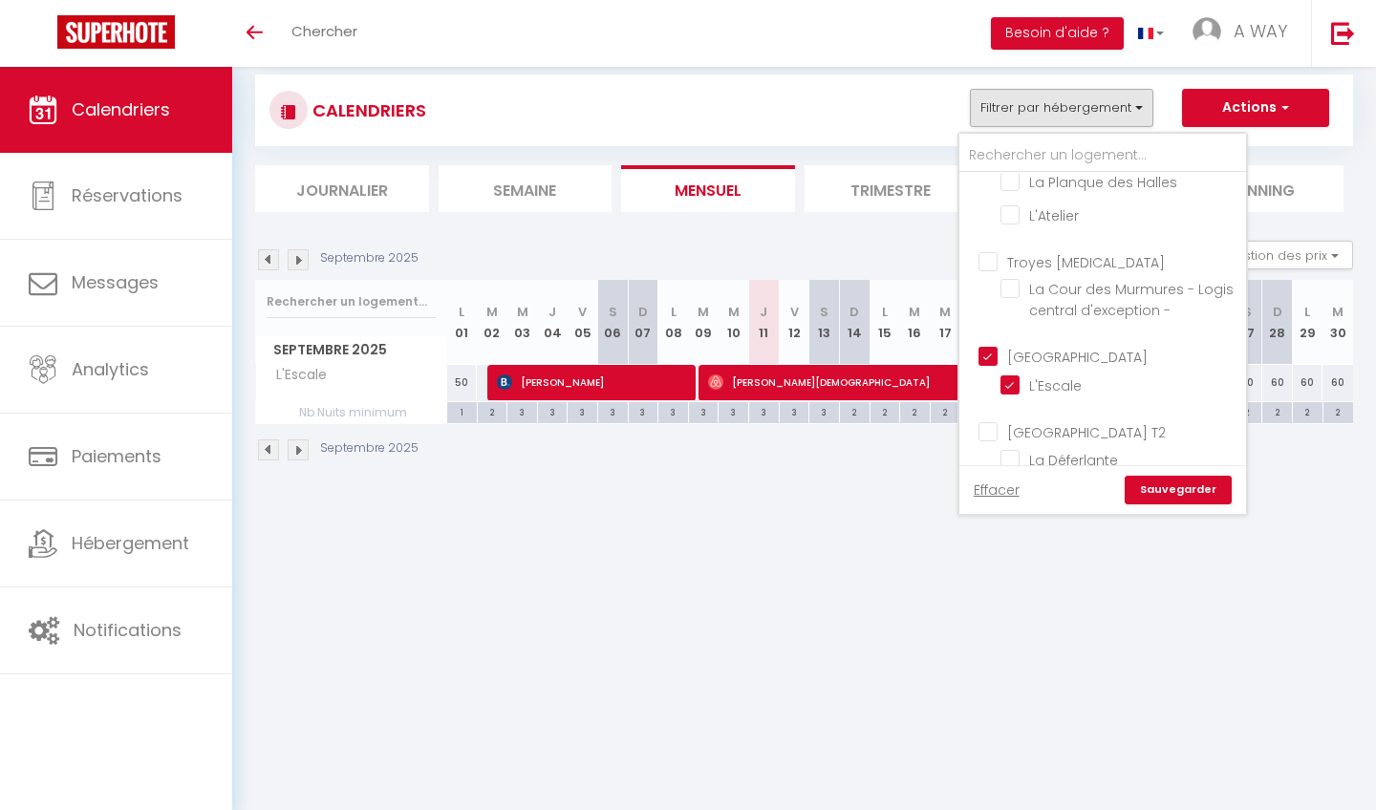
click at [993, 421] on input "[GEOGRAPHIC_DATA] T2" at bounding box center [1121, 430] width 287 height 19
checkbox input "true"
click at [1210, 506] on div "Effacer Sauvegarder" at bounding box center [1102, 489] width 287 height 49
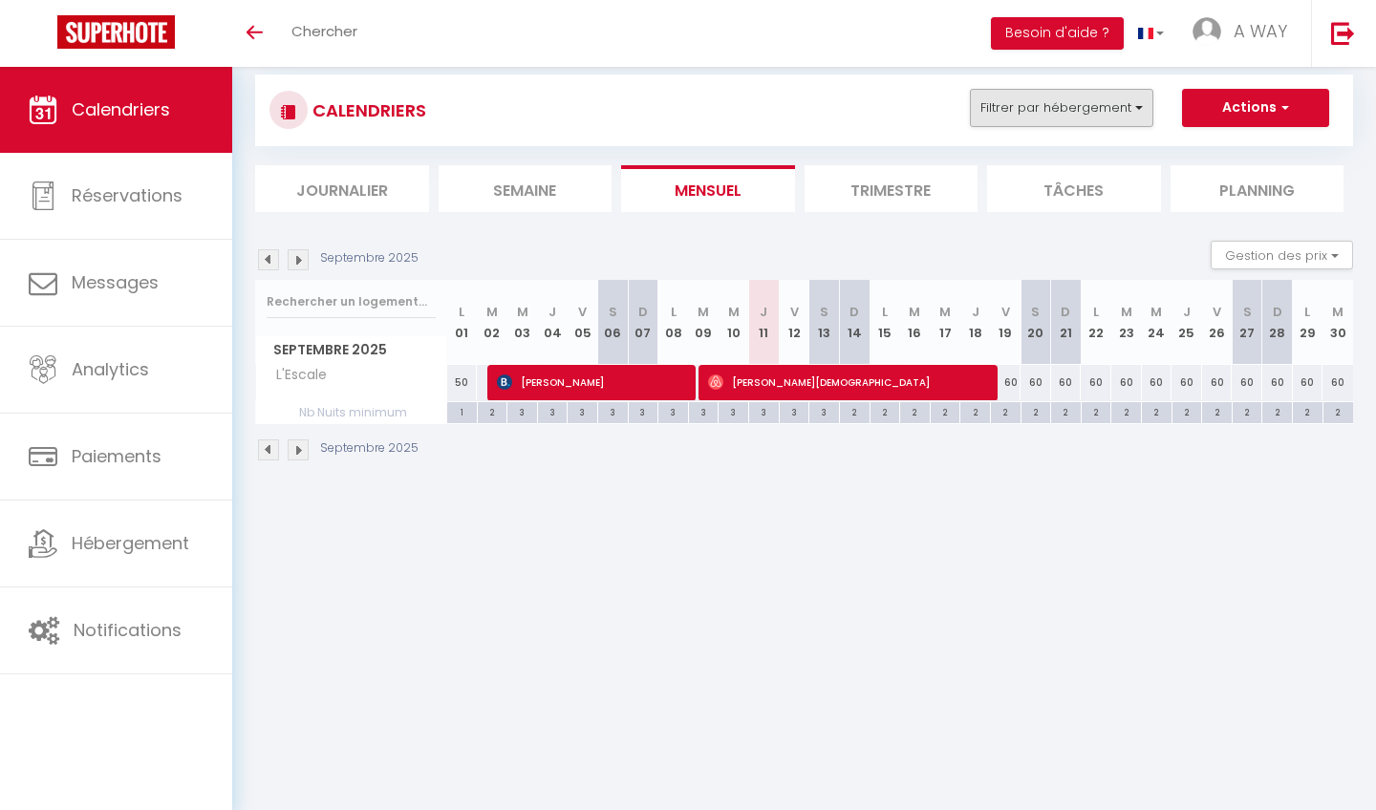
click at [1094, 115] on button "Filtrer par hébergement" at bounding box center [1061, 108] width 183 height 38
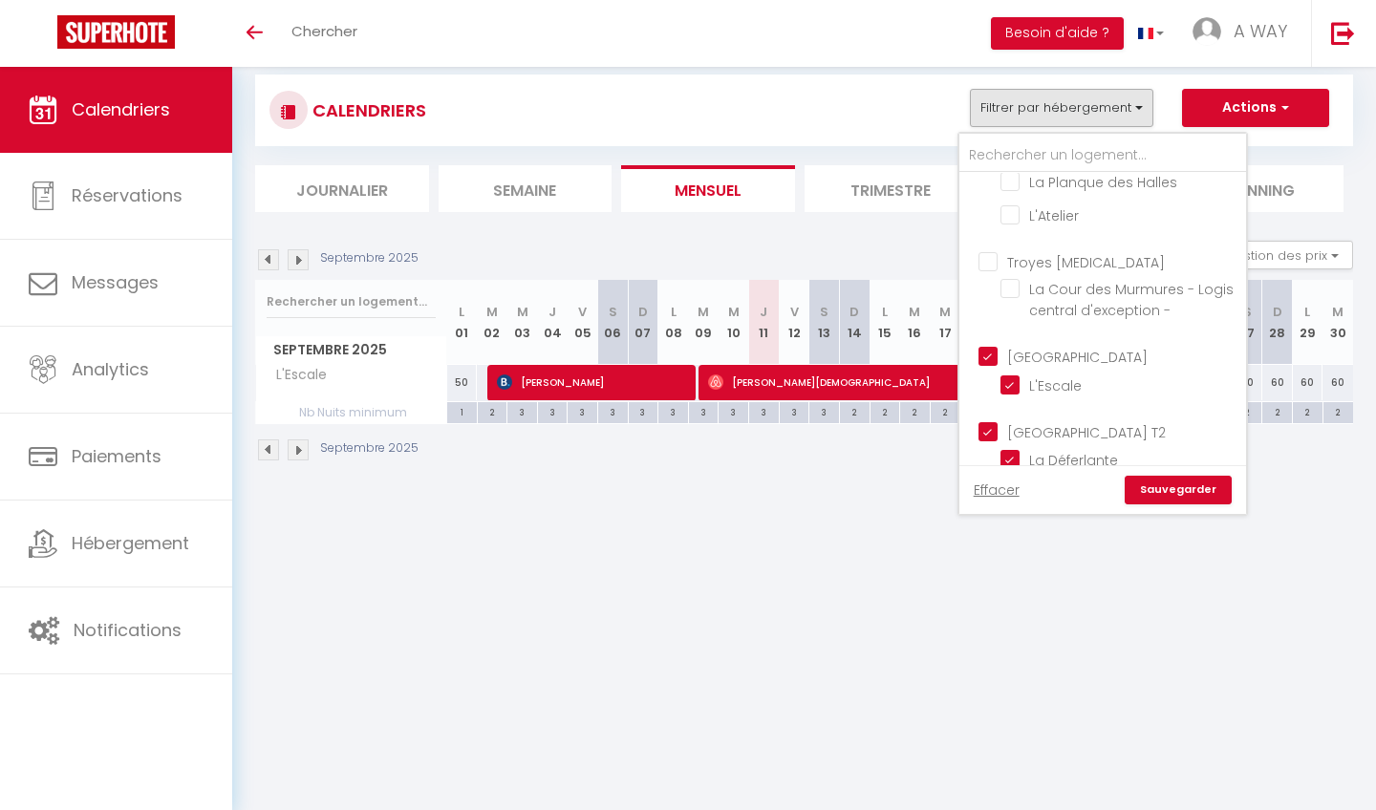
click at [1189, 490] on link "Sauvegarder" at bounding box center [1178, 490] width 107 height 29
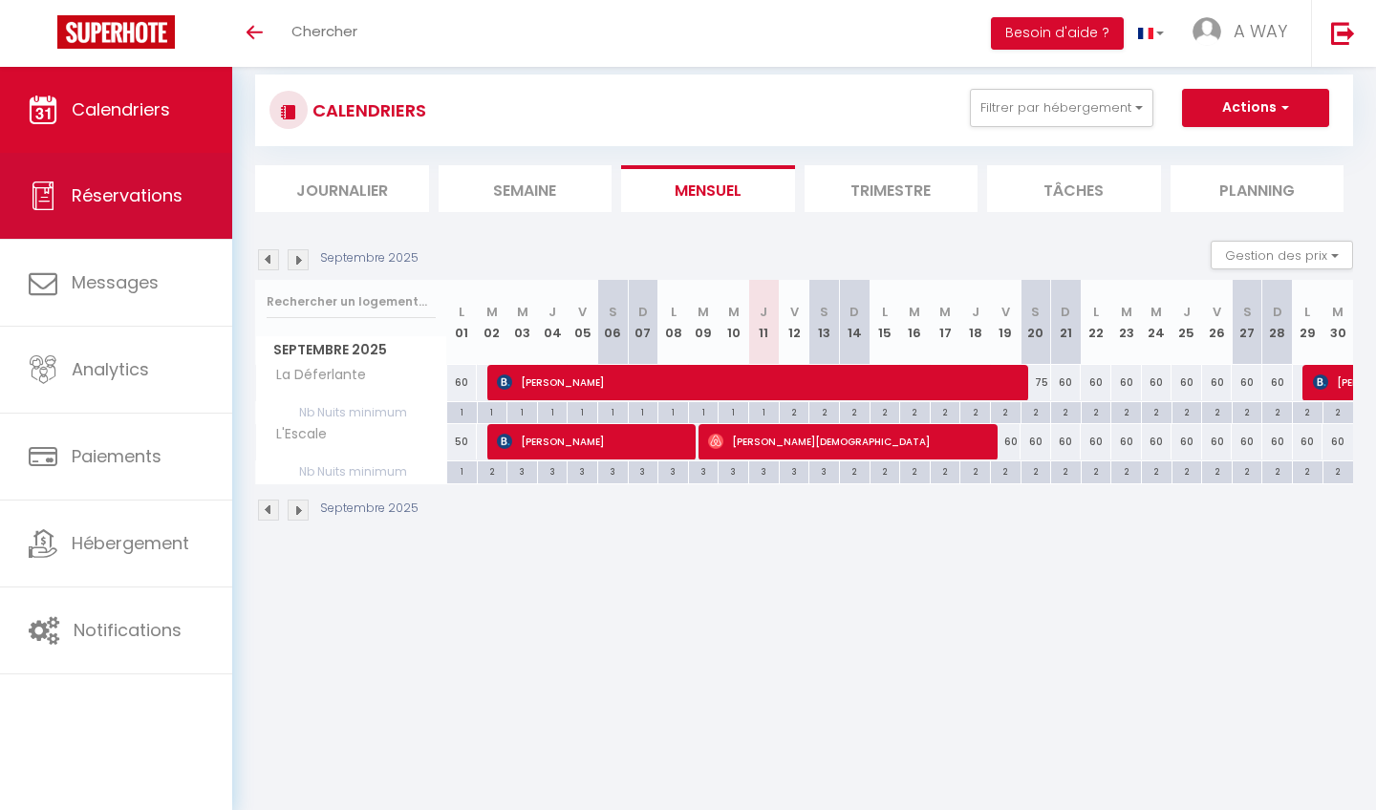
click at [1071, 114] on button "Filtrer par hébergement" at bounding box center [1061, 108] width 183 height 38
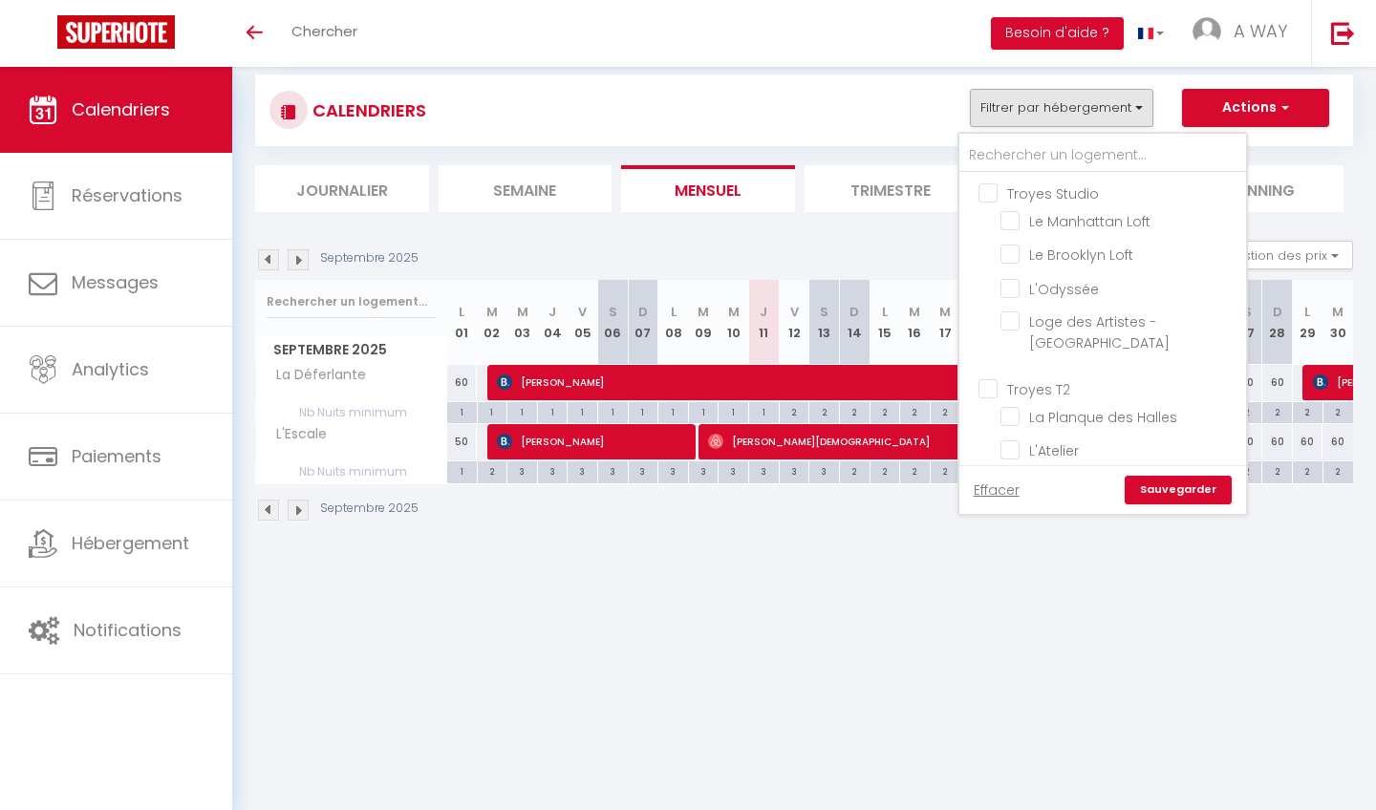
click at [1027, 195] on input "Troyes Studio" at bounding box center [1121, 192] width 287 height 19
checkbox input "true"
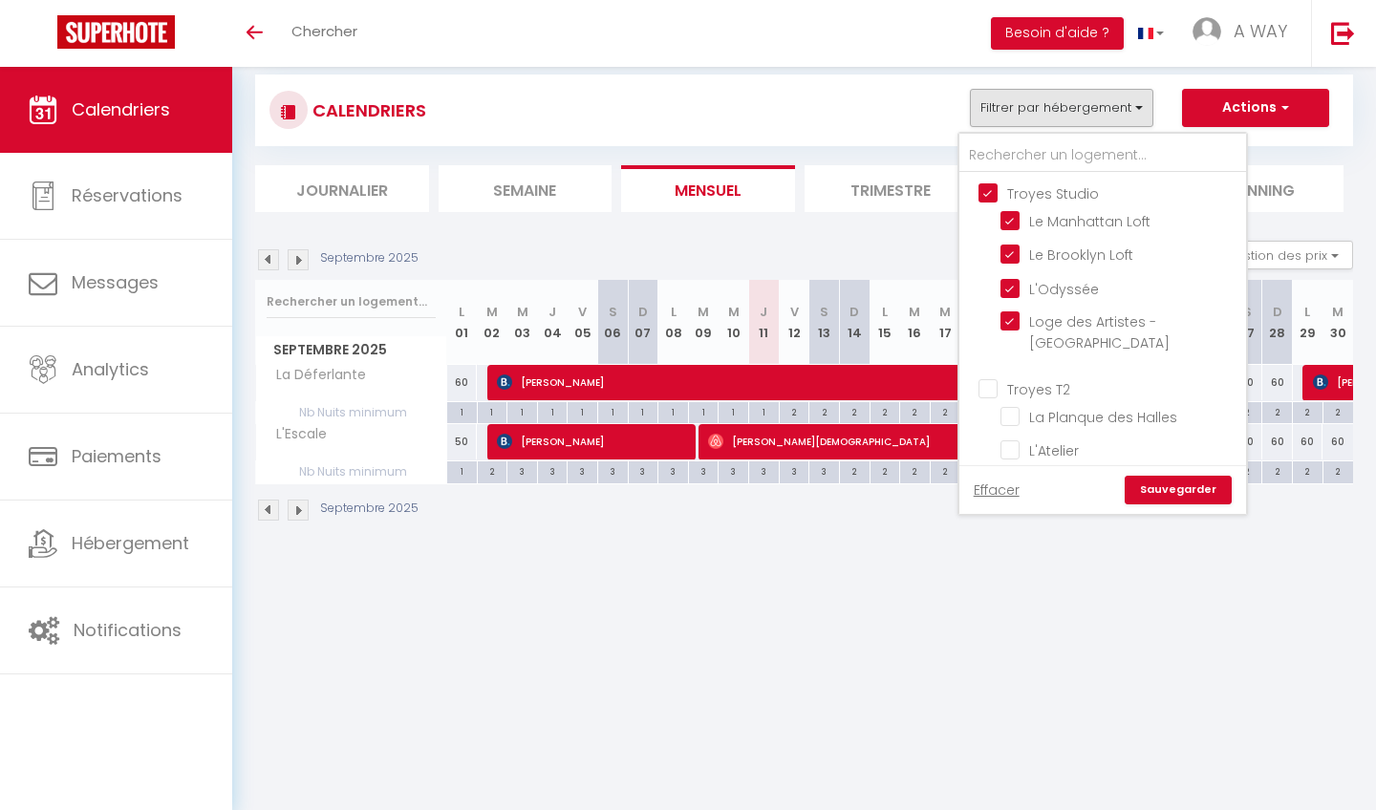
checkbox input "true"
click at [998, 187] on input "Troyes Studio" at bounding box center [1121, 192] width 287 height 19
checkbox input "false"
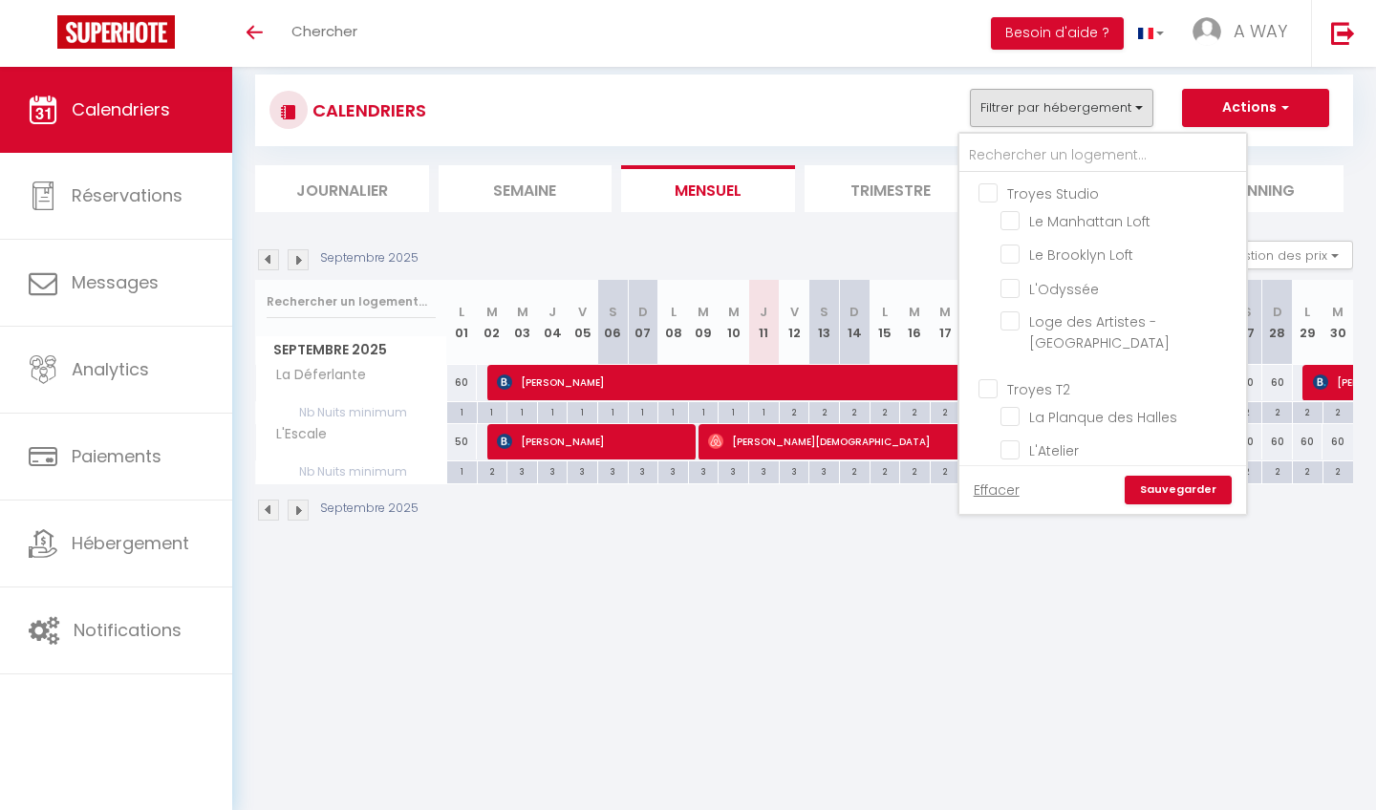
checkbox input "false"
click at [1001, 179] on ul "Troyes Studio Le Manhattan Loft Le Brooklyn Loft L'Odyssée Loge des Artistes - …" at bounding box center [1102, 271] width 287 height 196
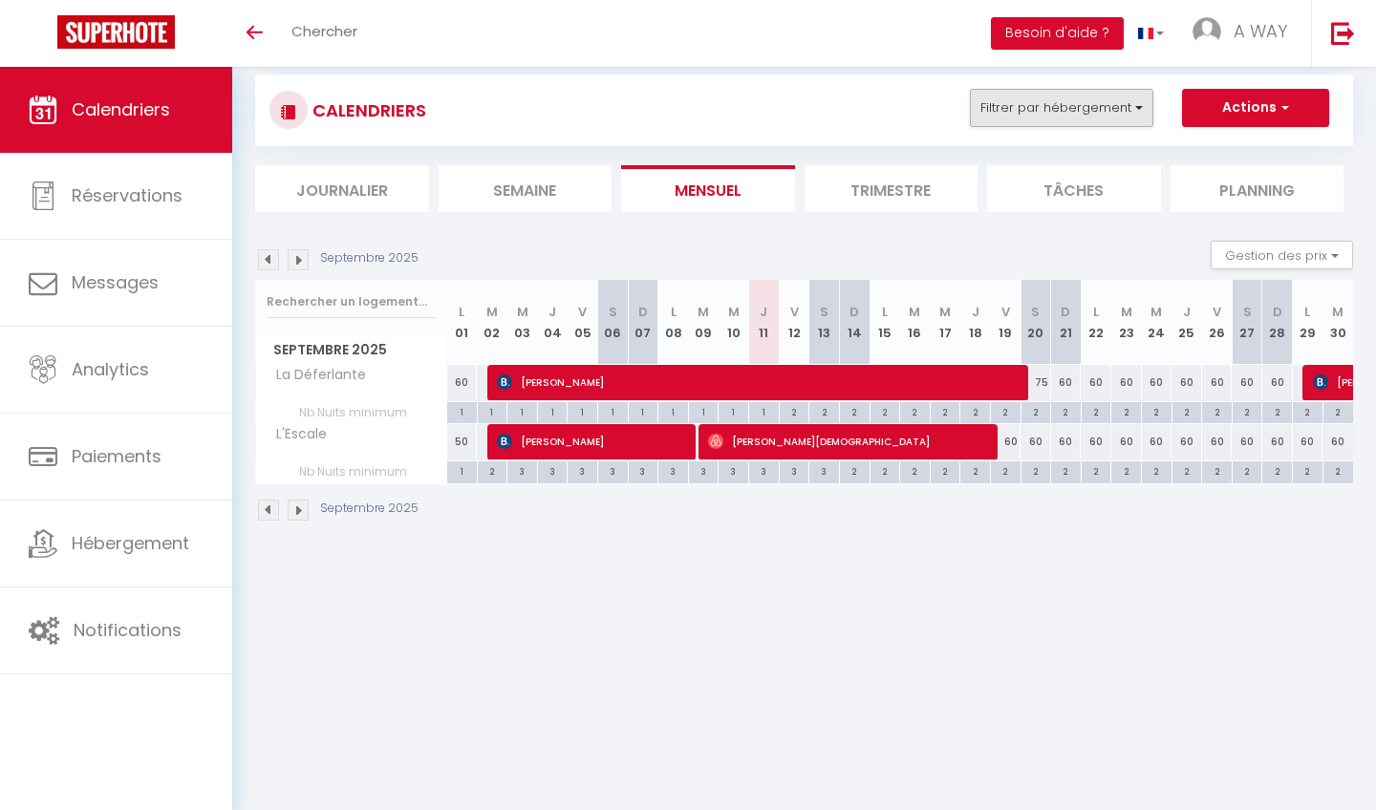
click at [1031, 116] on button "Filtrer par hébergement" at bounding box center [1061, 108] width 183 height 38
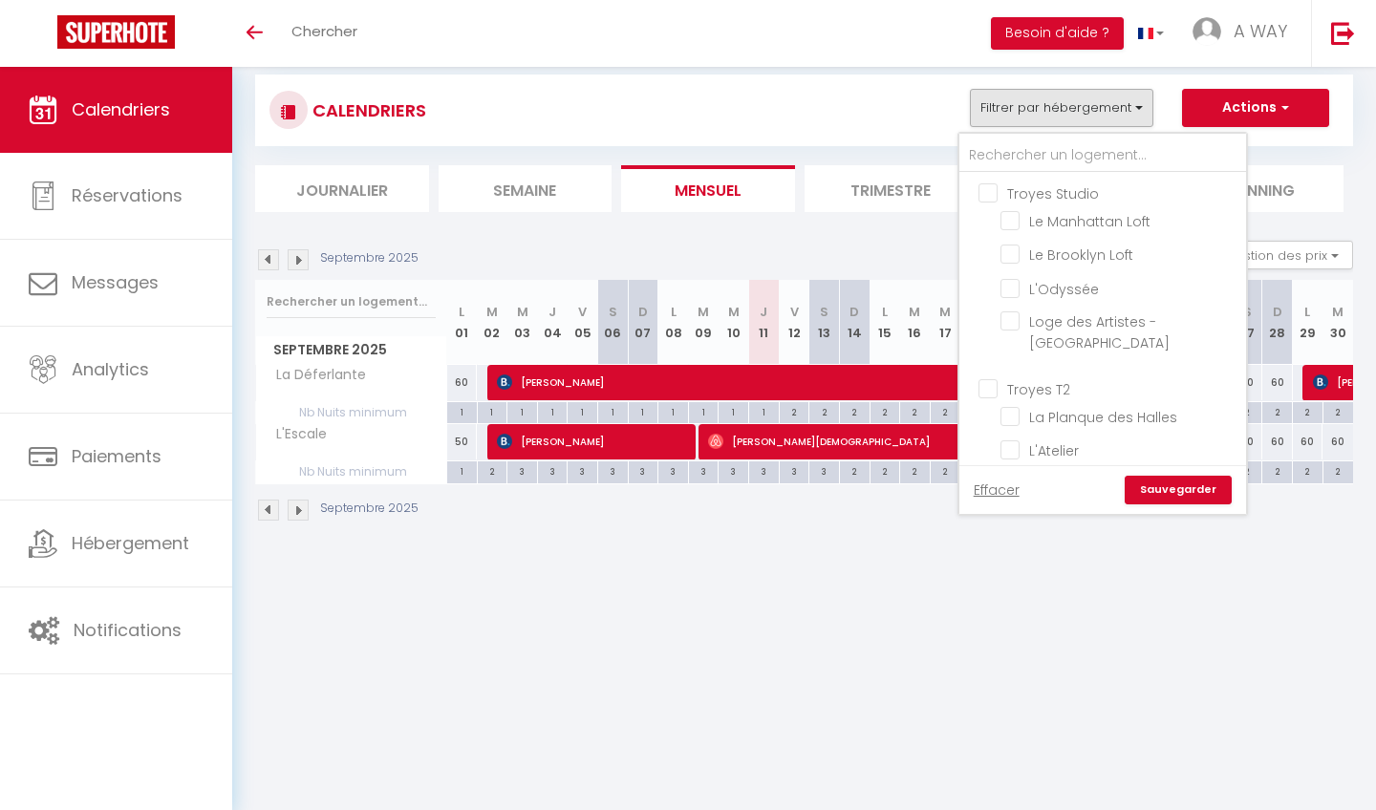
click at [995, 187] on input "Troyes Studio" at bounding box center [1121, 192] width 287 height 19
checkbox input "true"
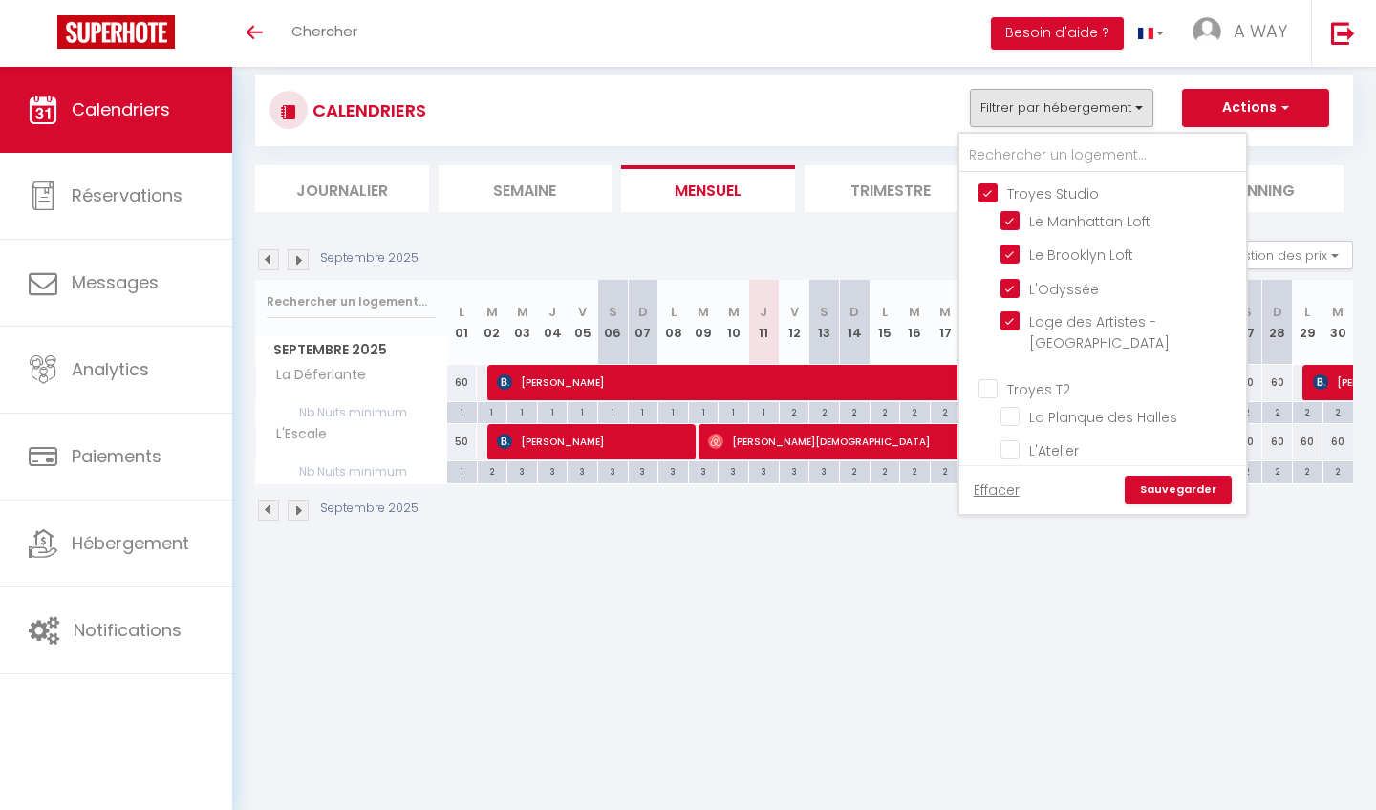
checkbox input "true"
click at [998, 378] on input "Troyes T2" at bounding box center [1121, 387] width 287 height 19
checkbox input "true"
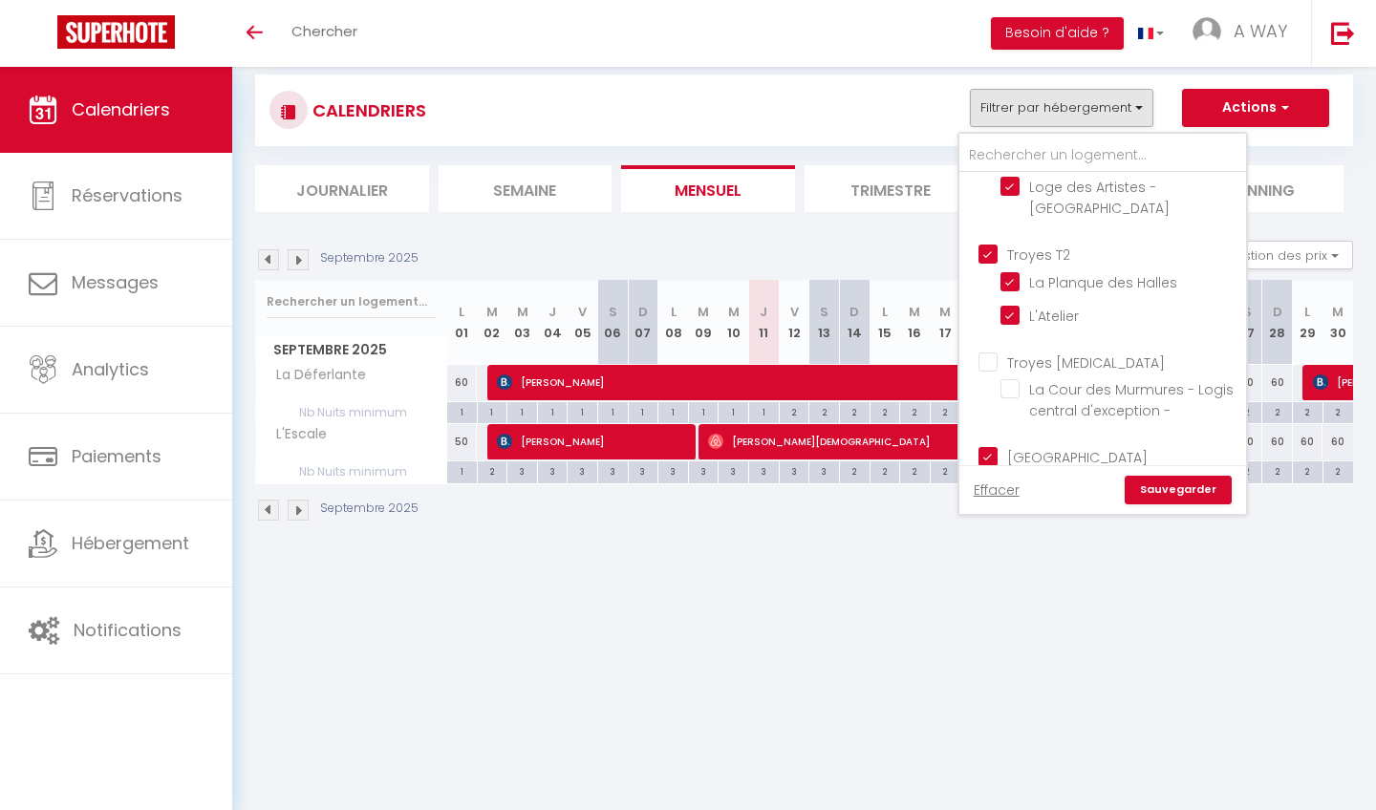
scroll to position [151, 0]
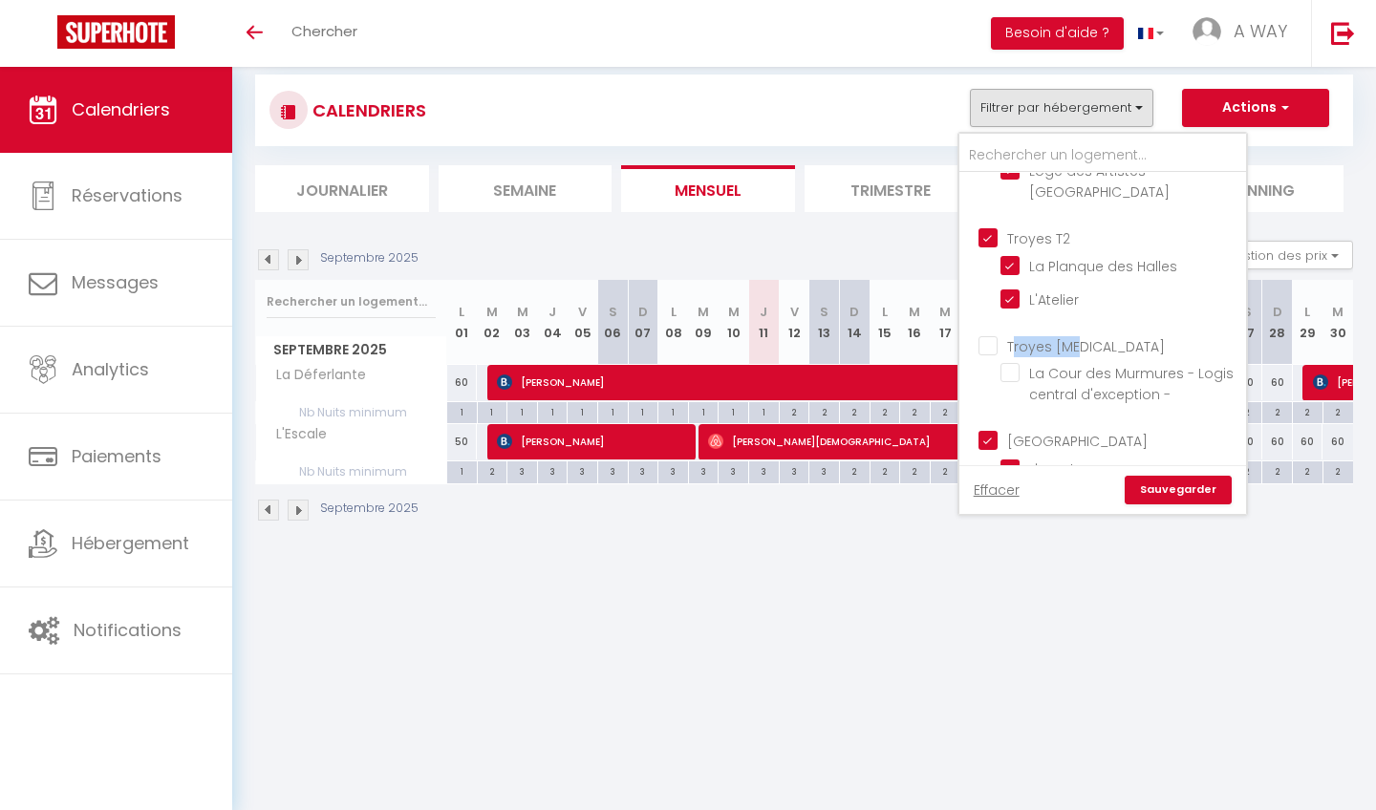
click at [998, 336] on label "Troyes [MEDICAL_DATA]" at bounding box center [1081, 346] width 167 height 21
click at [998, 335] on input "Troyes [MEDICAL_DATA]" at bounding box center [1121, 344] width 287 height 19
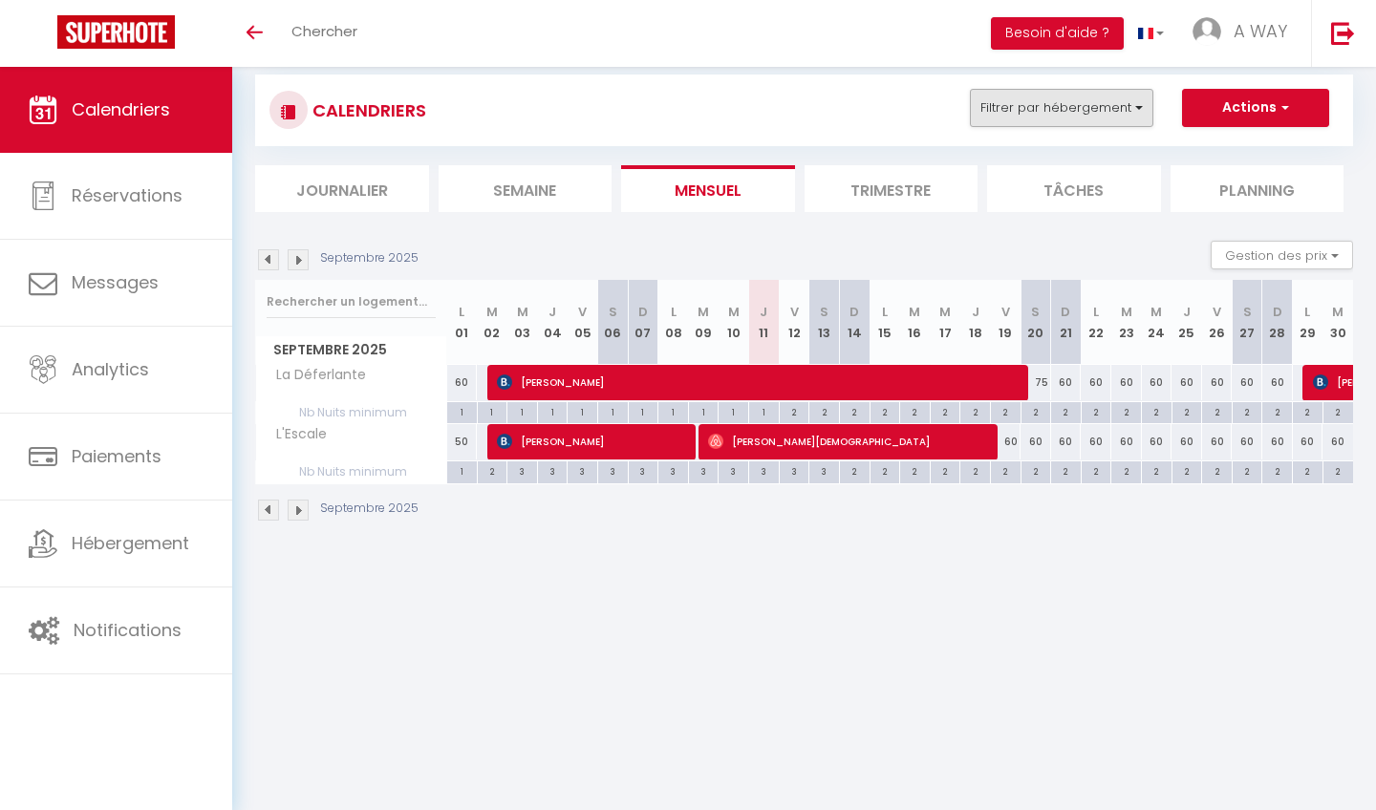
click at [1017, 111] on button "Filtrer par hébergement" at bounding box center [1061, 108] width 183 height 38
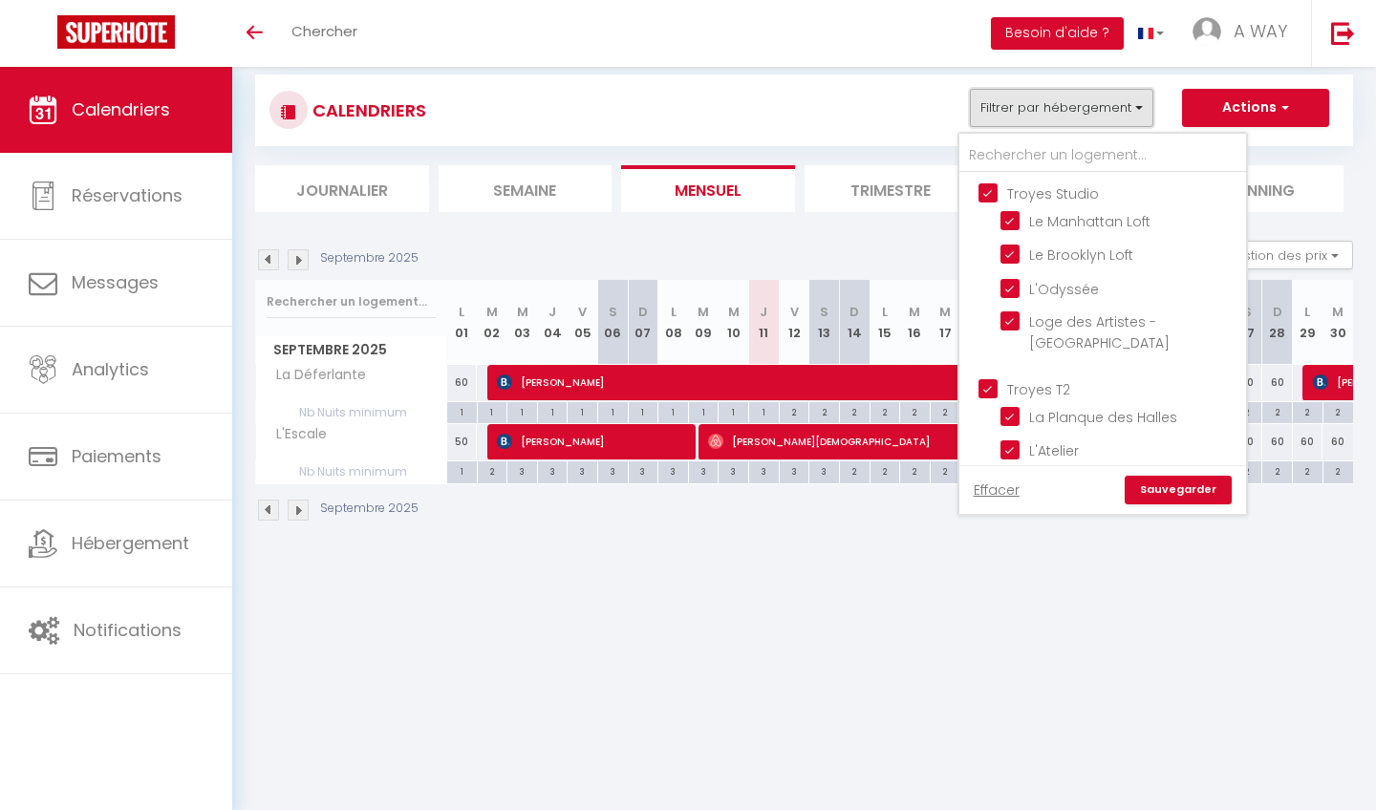
scroll to position [0, 0]
click at [1173, 486] on link "Sauvegarder" at bounding box center [1178, 490] width 107 height 29
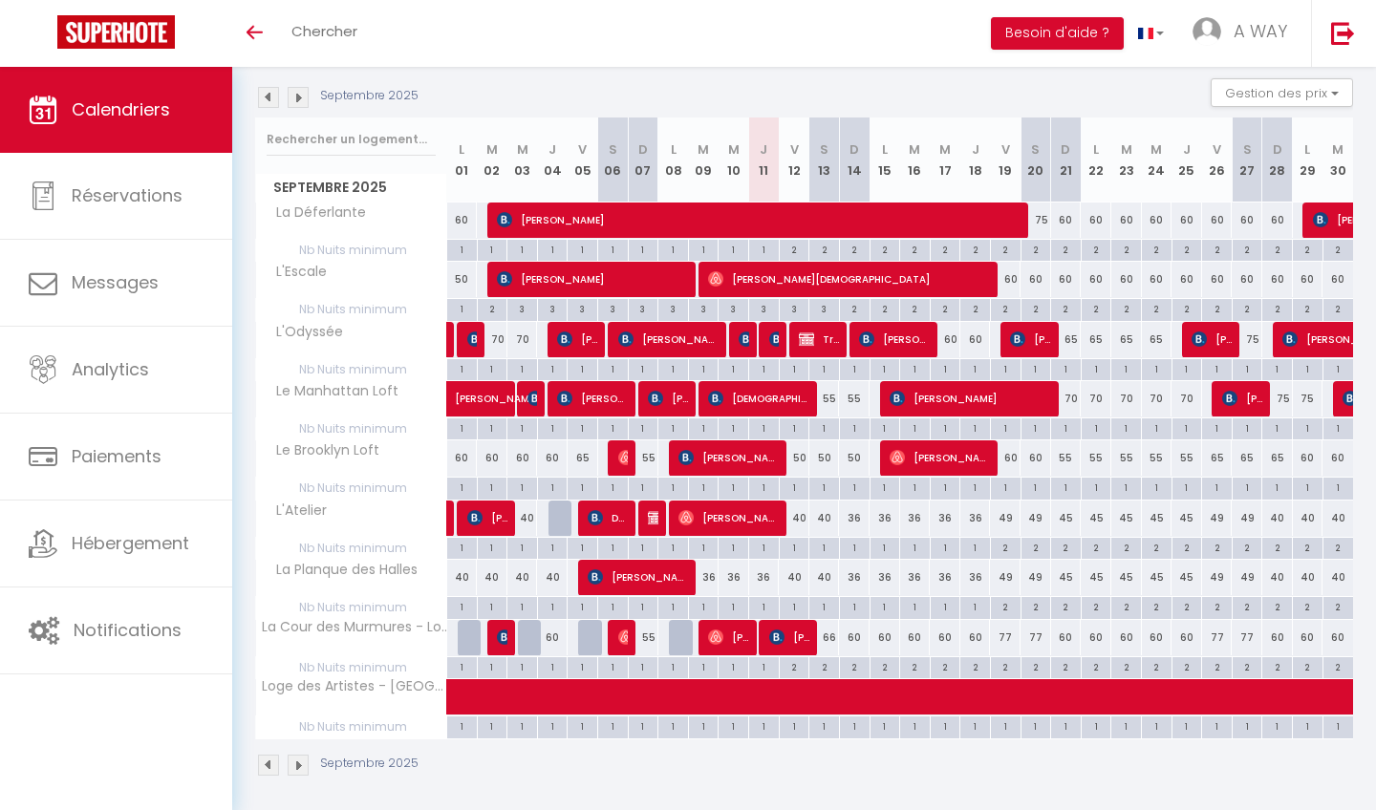
scroll to position [190, 0]
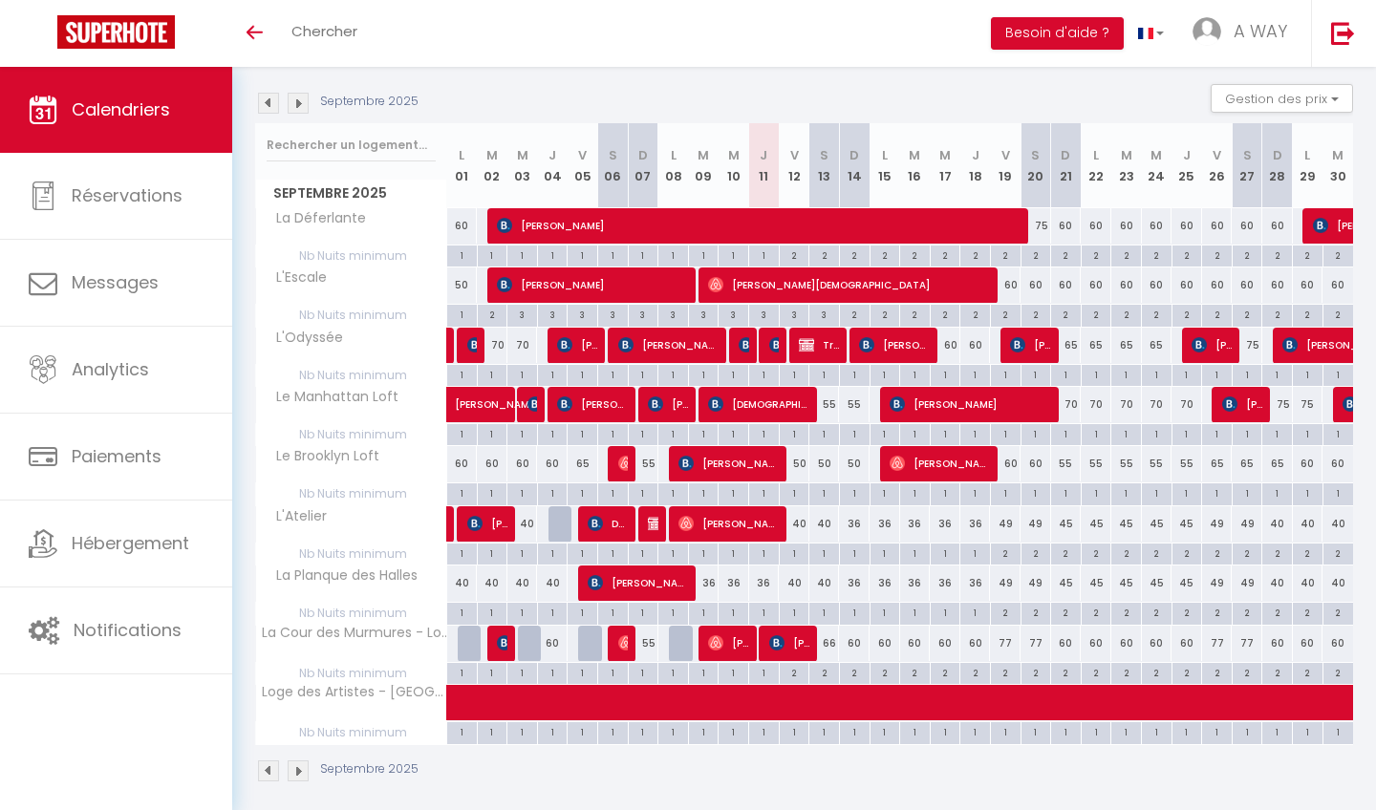
click at [740, 640] on span "Lesly Anatole" at bounding box center [728, 643] width 41 height 36
select select "OK"
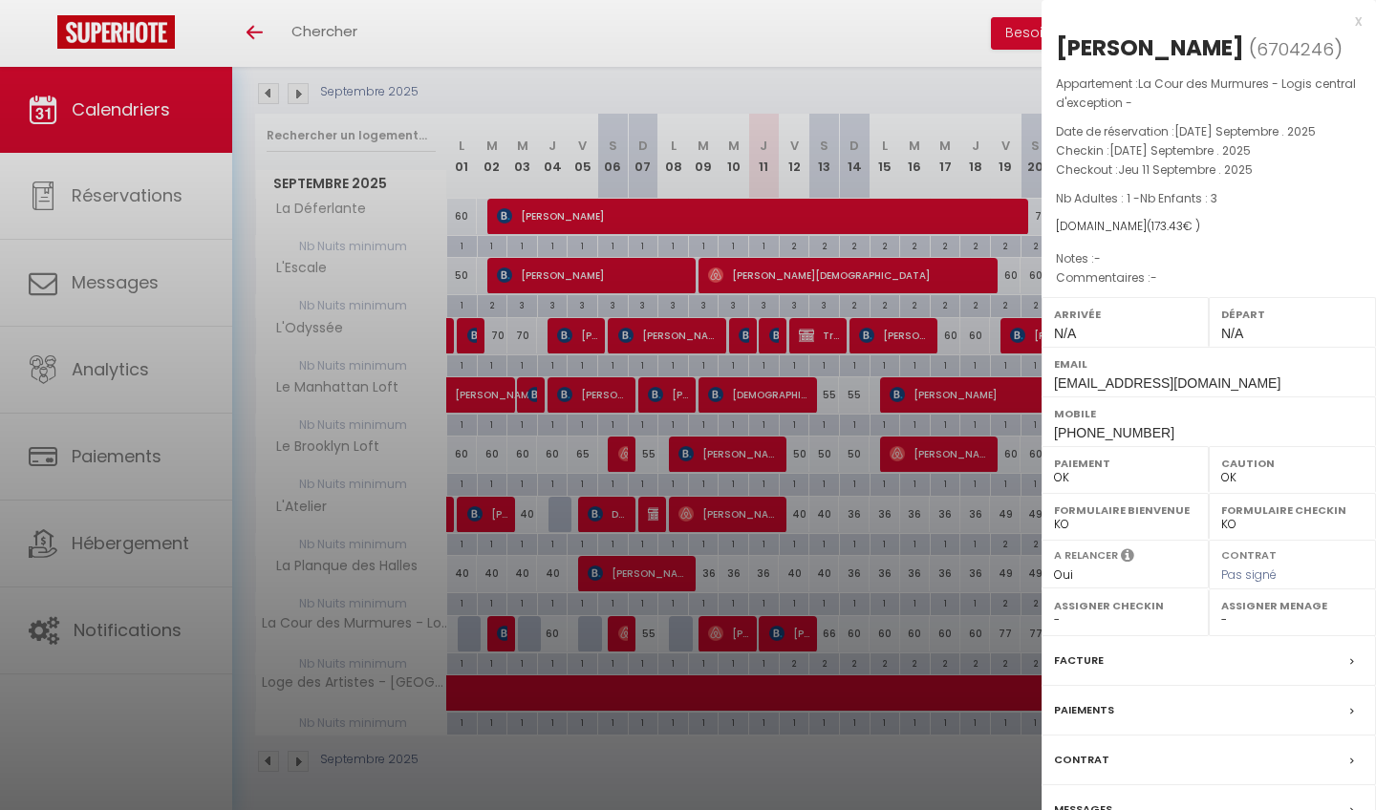
scroll to position [199, 0]
click at [137, 111] on div at bounding box center [688, 405] width 1376 height 810
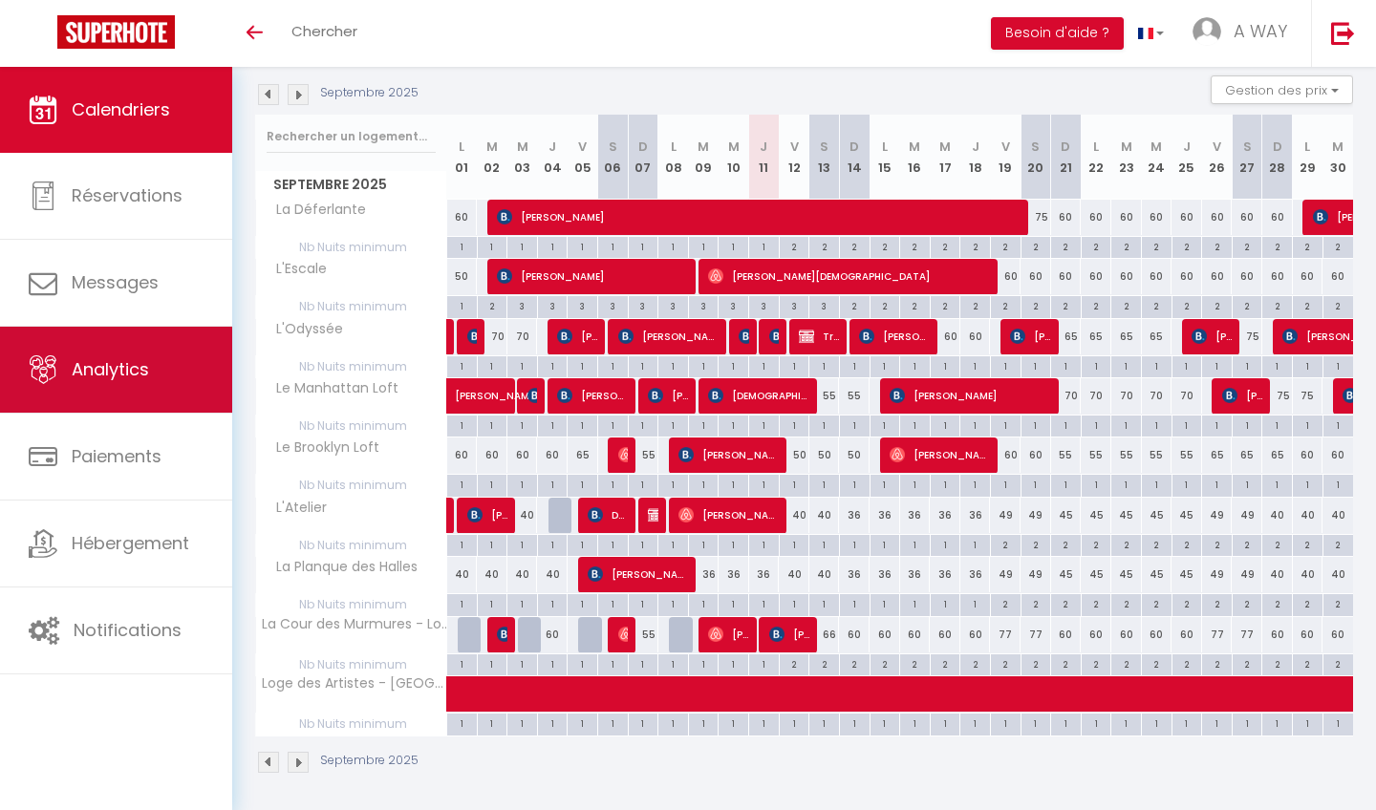
click at [160, 383] on link "Analytics" at bounding box center [116, 370] width 232 height 86
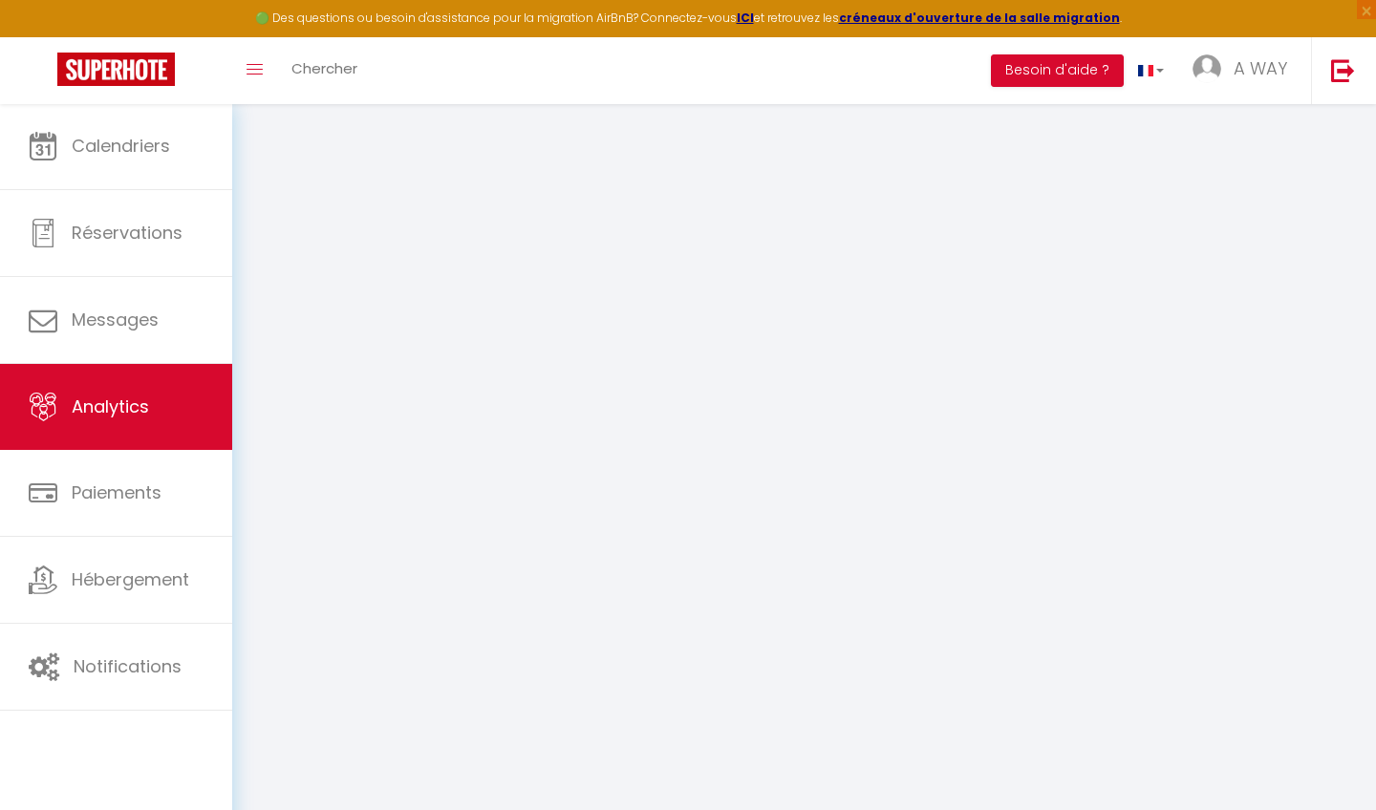
select select "2025"
select select "9"
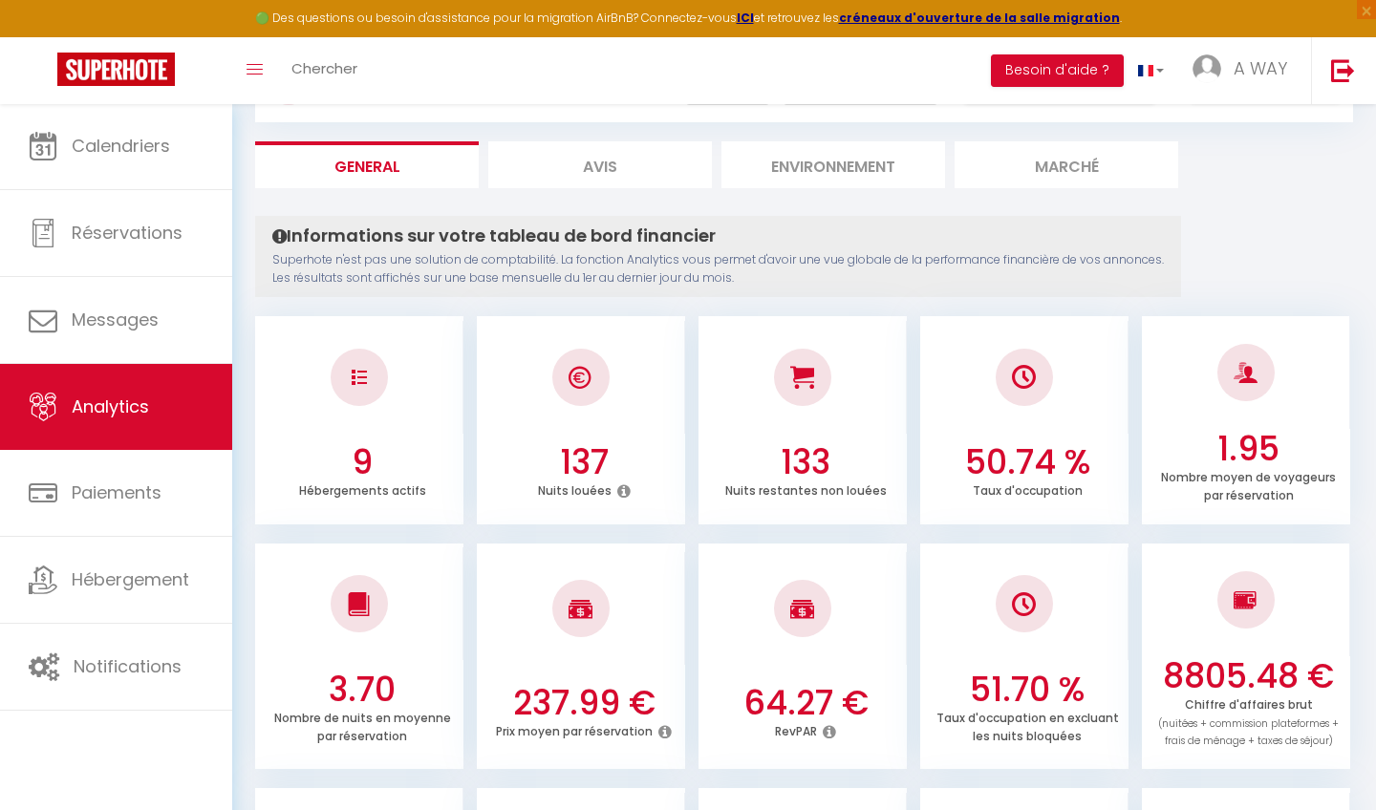
scroll to position [77, 0]
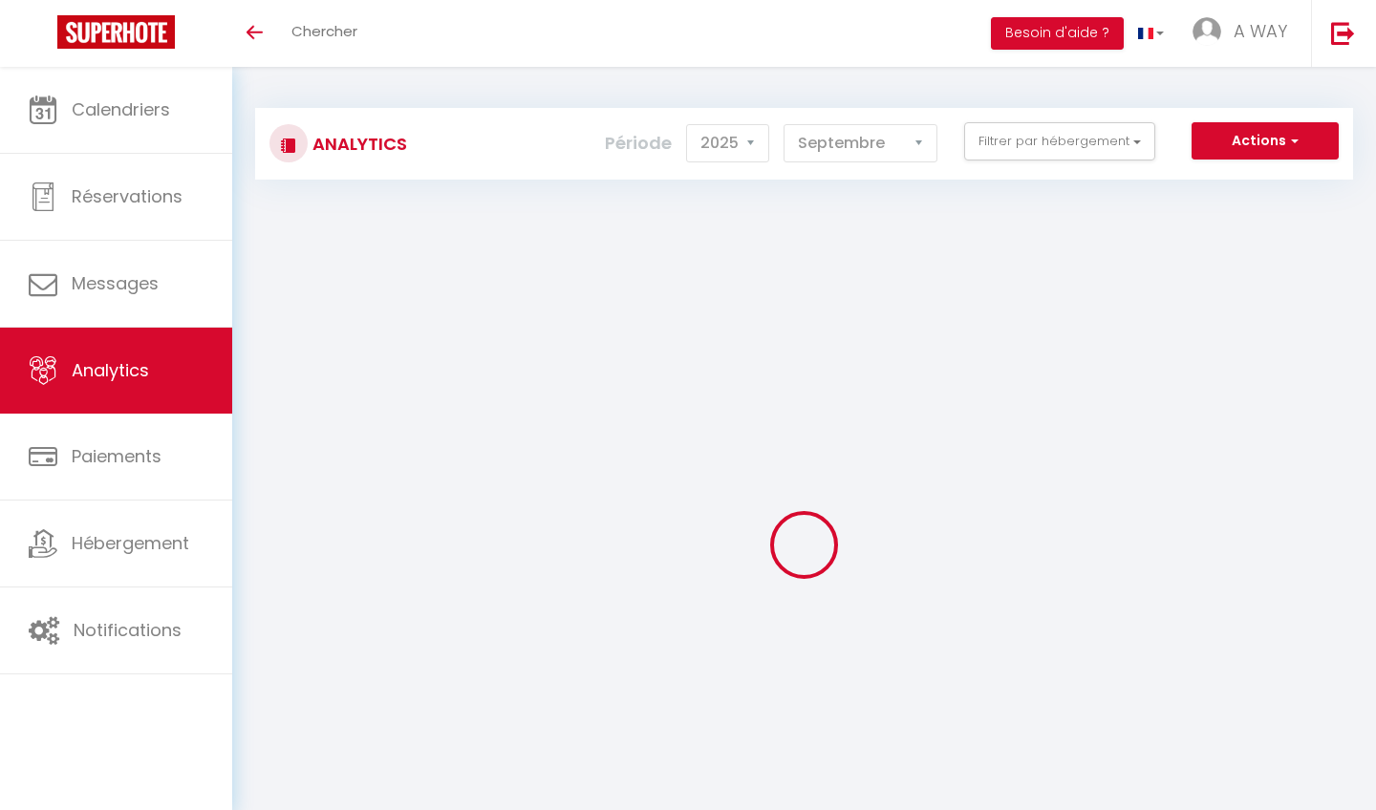
select select "2025"
select select "9"
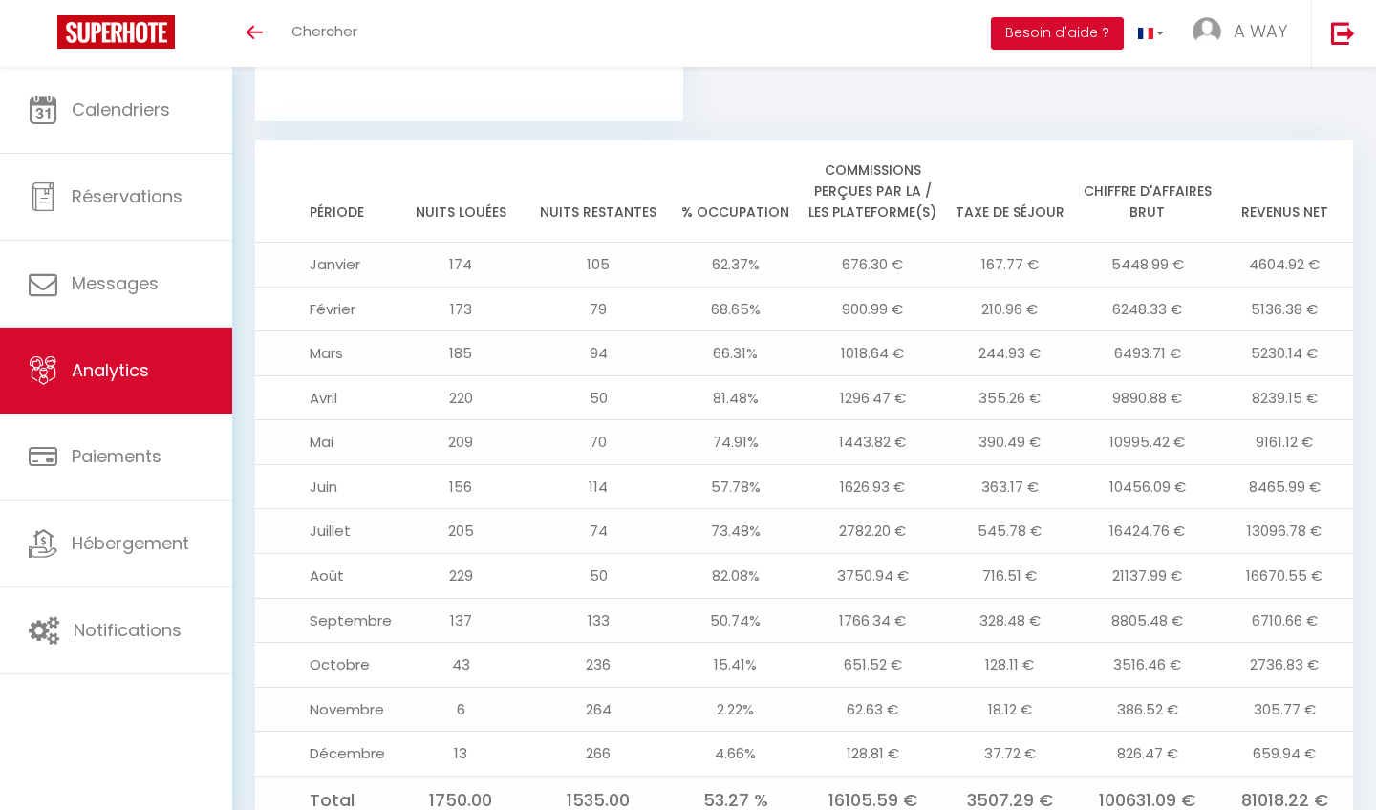
scroll to position [2022, 0]
drag, startPoint x: 1101, startPoint y: 721, endPoint x: 1170, endPoint y: 744, distance: 73.4
click at [1170, 777] on td "100631.09 €" at bounding box center [1148, 801] width 138 height 49
click at [1149, 777] on td "100631.09 €" at bounding box center [1148, 801] width 138 height 49
drag, startPoint x: 1092, startPoint y: 712, endPoint x: 1210, endPoint y: 729, distance: 118.8
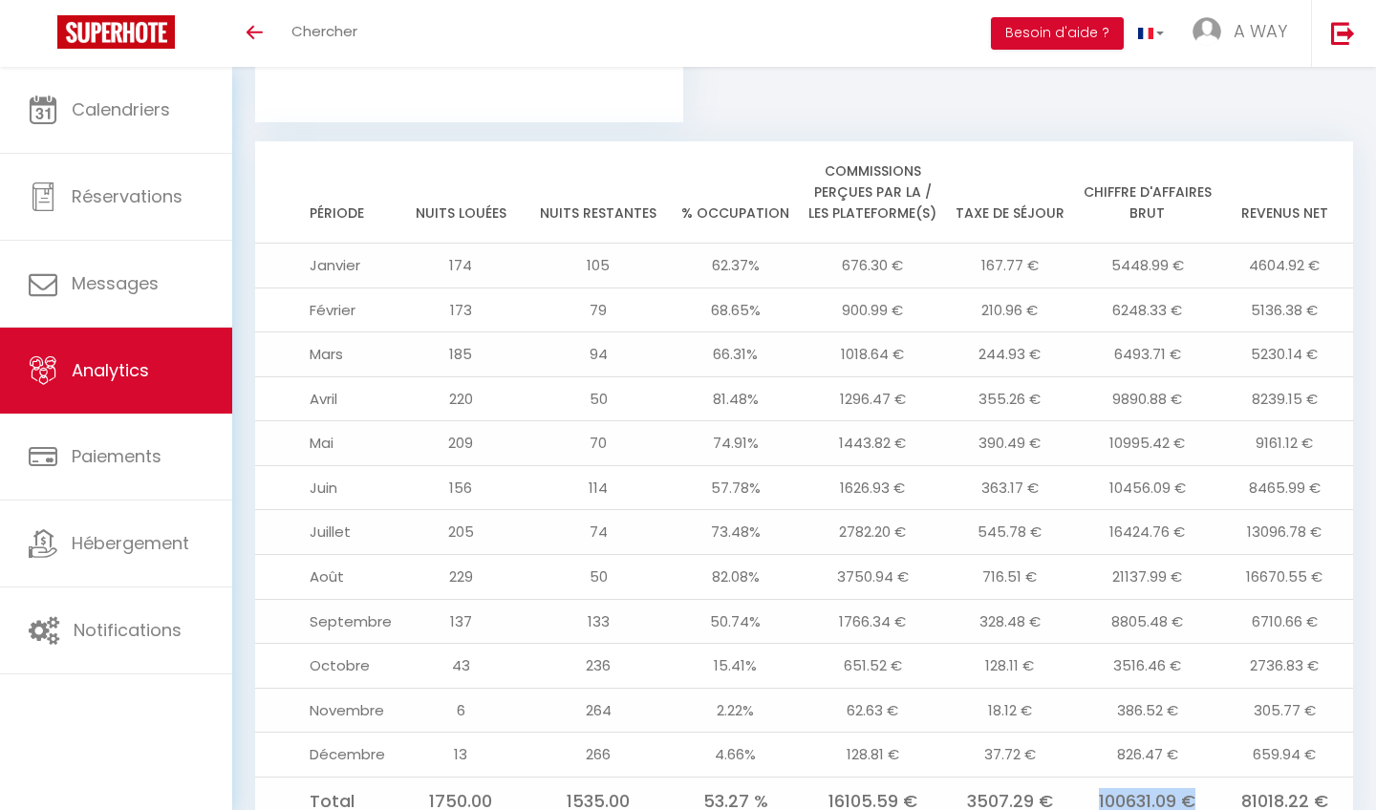
click at [1210, 777] on td "100631.09 €" at bounding box center [1148, 801] width 138 height 49
click at [1156, 754] on div "Période Nuits louées Nuits restantes % Occupation Commissions perçues par la / …" at bounding box center [804, 488] width 1098 height 694
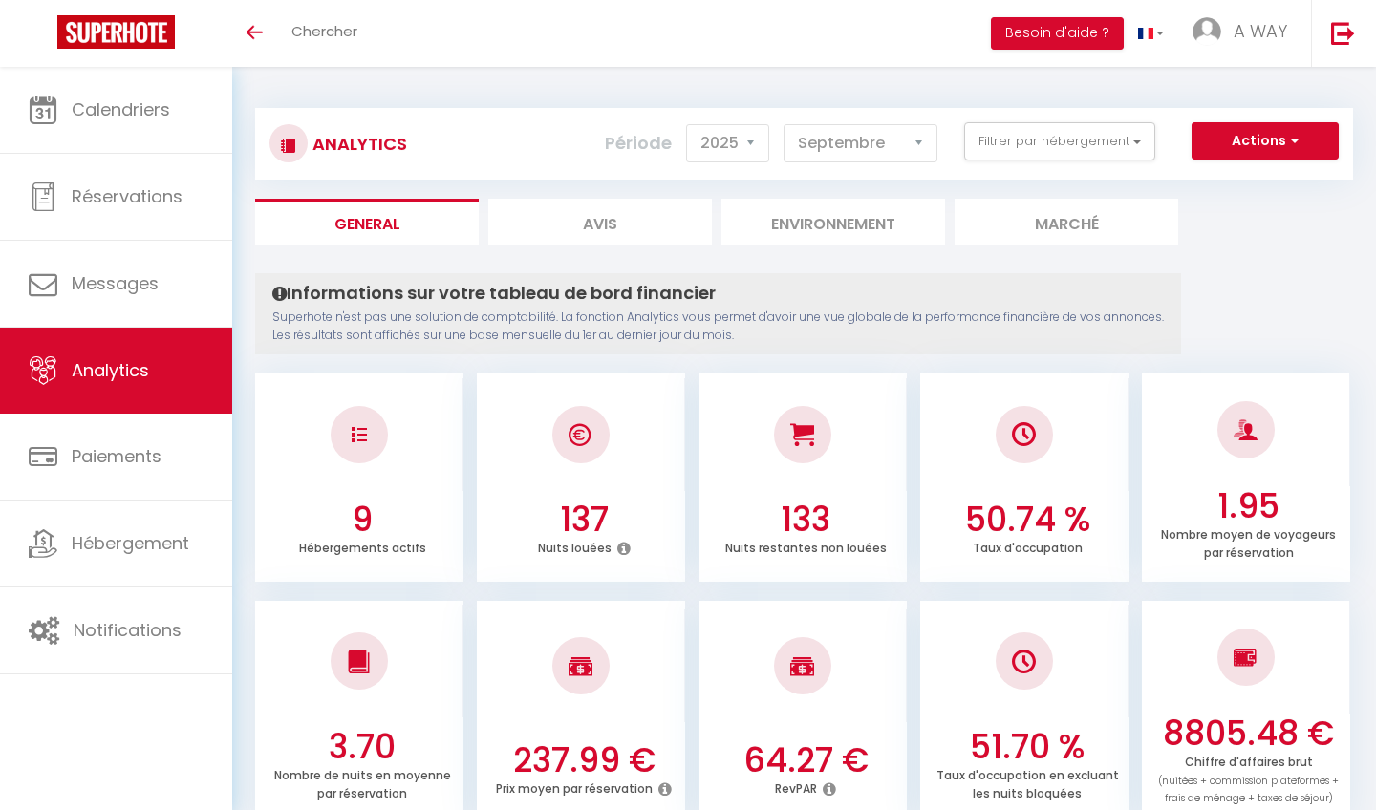
scroll to position [0, 0]
select select "2024"
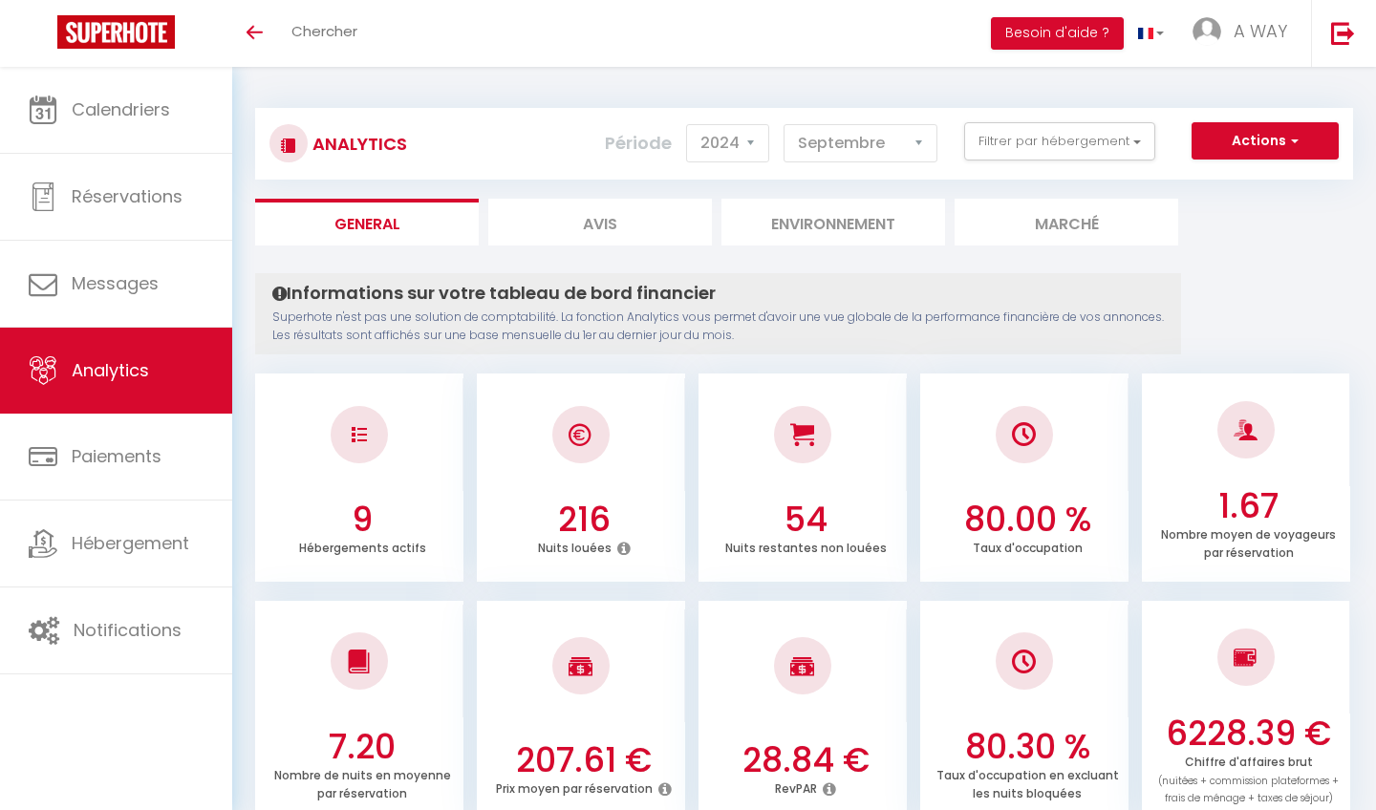
click at [361, 447] on div at bounding box center [359, 434] width 57 height 57
click at [355, 507] on h3 "9" at bounding box center [362, 520] width 193 height 40
click at [1090, 220] on li "Marché" at bounding box center [1067, 222] width 224 height 47
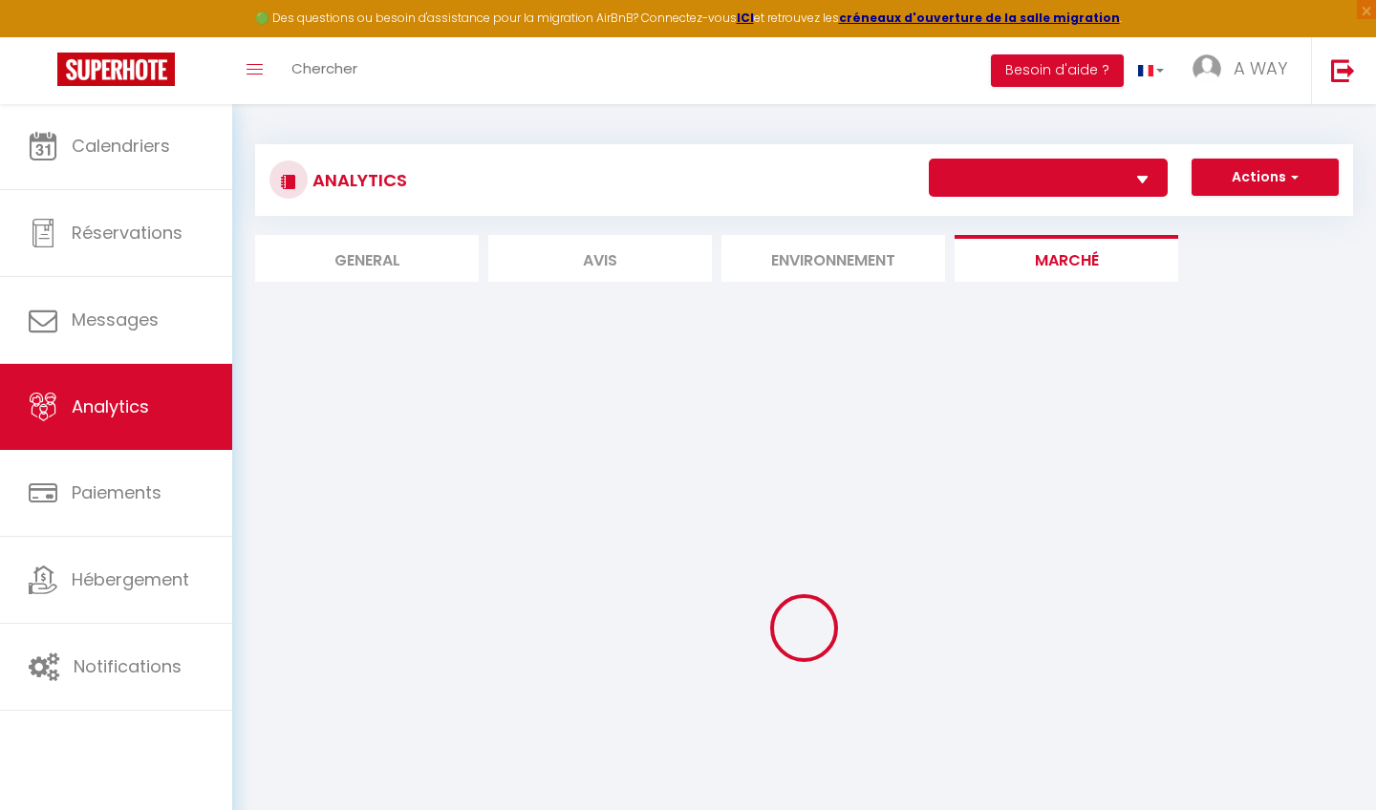
select select "21014"
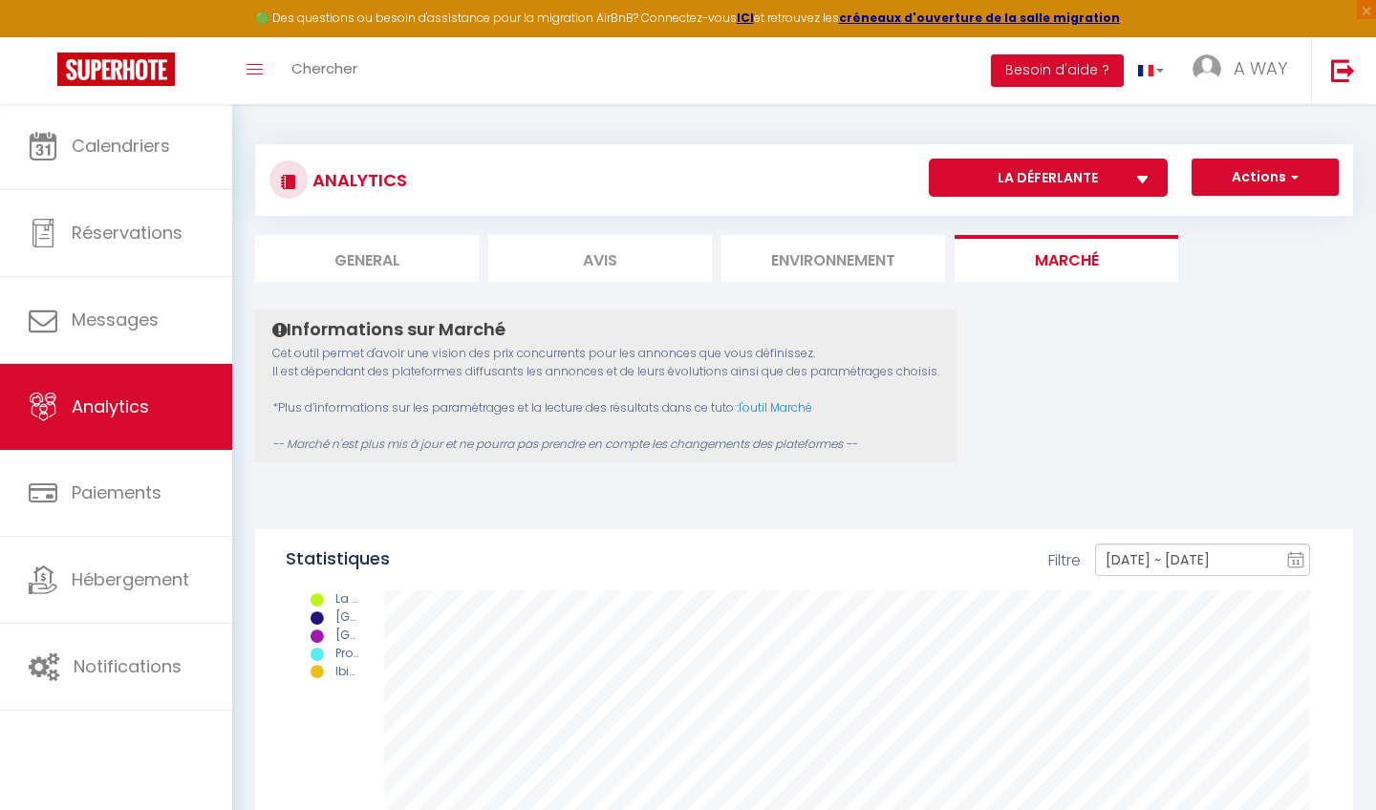
click at [633, 246] on li "Avis" at bounding box center [600, 258] width 224 height 47
select select "2025"
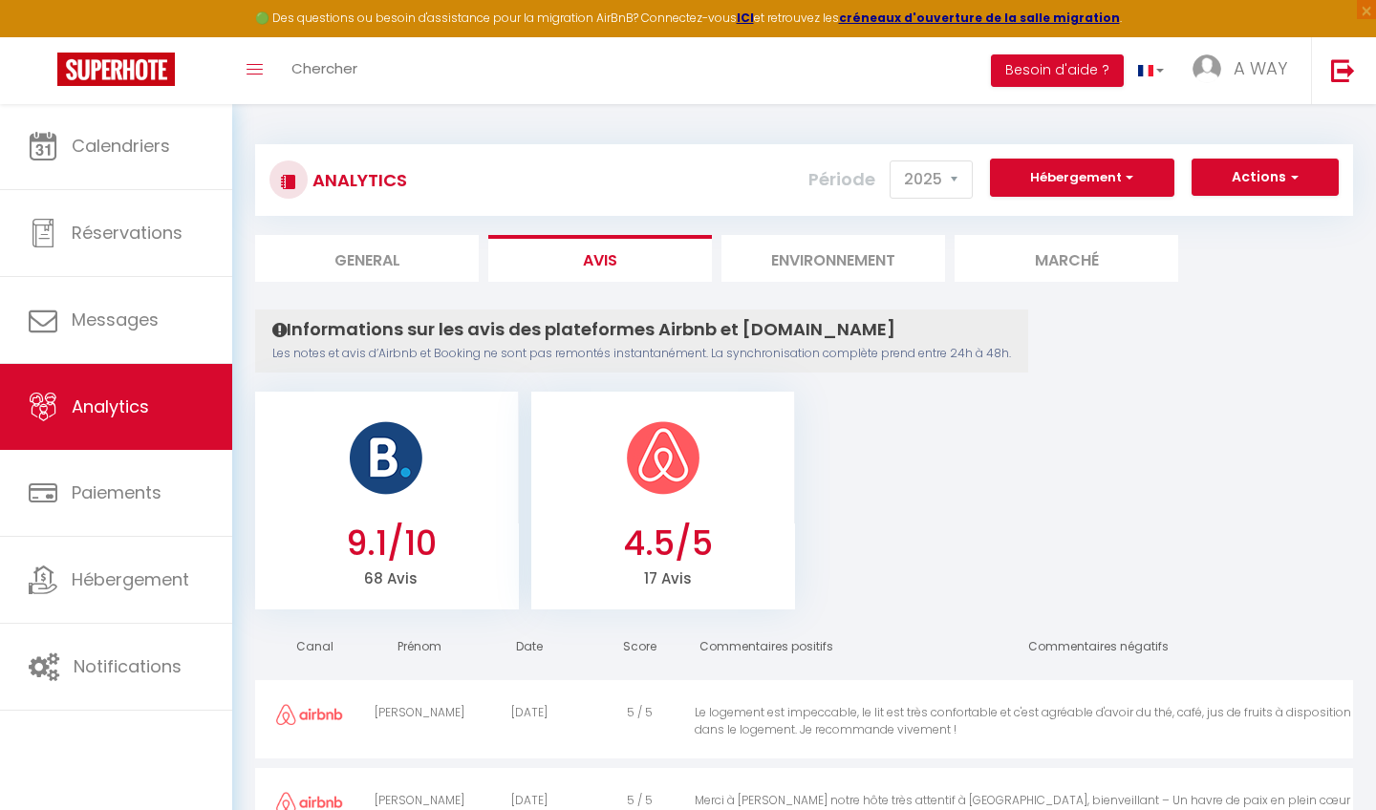
click at [390, 242] on li "General" at bounding box center [367, 258] width 224 height 47
select select "2025"
select select "9"
